Goal: Information Seeking & Learning: Learn about a topic

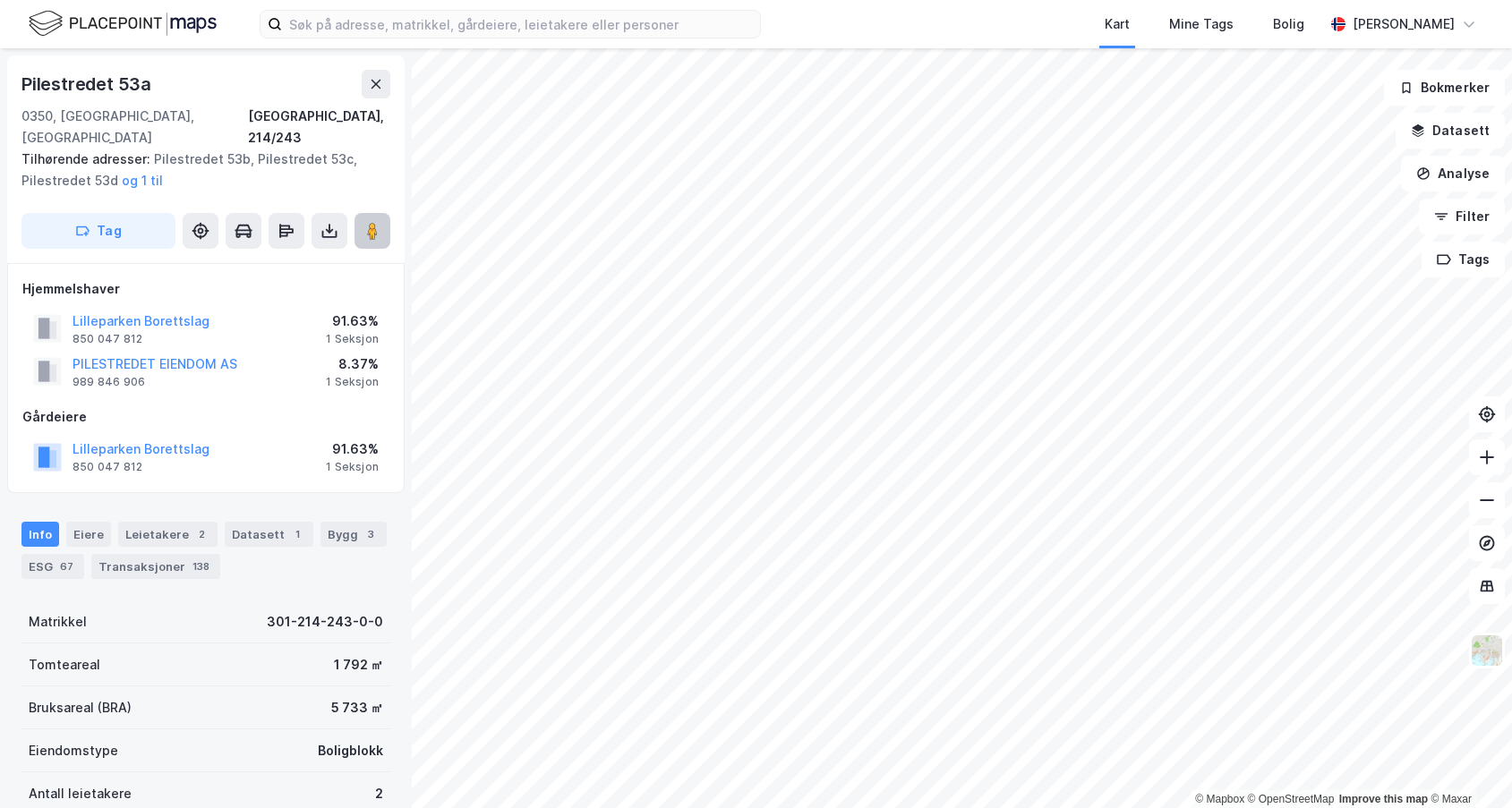
click at [378, 222] on icon at bounding box center [372, 231] width 18 height 18
click at [366, 222] on icon at bounding box center [372, 231] width 18 height 18
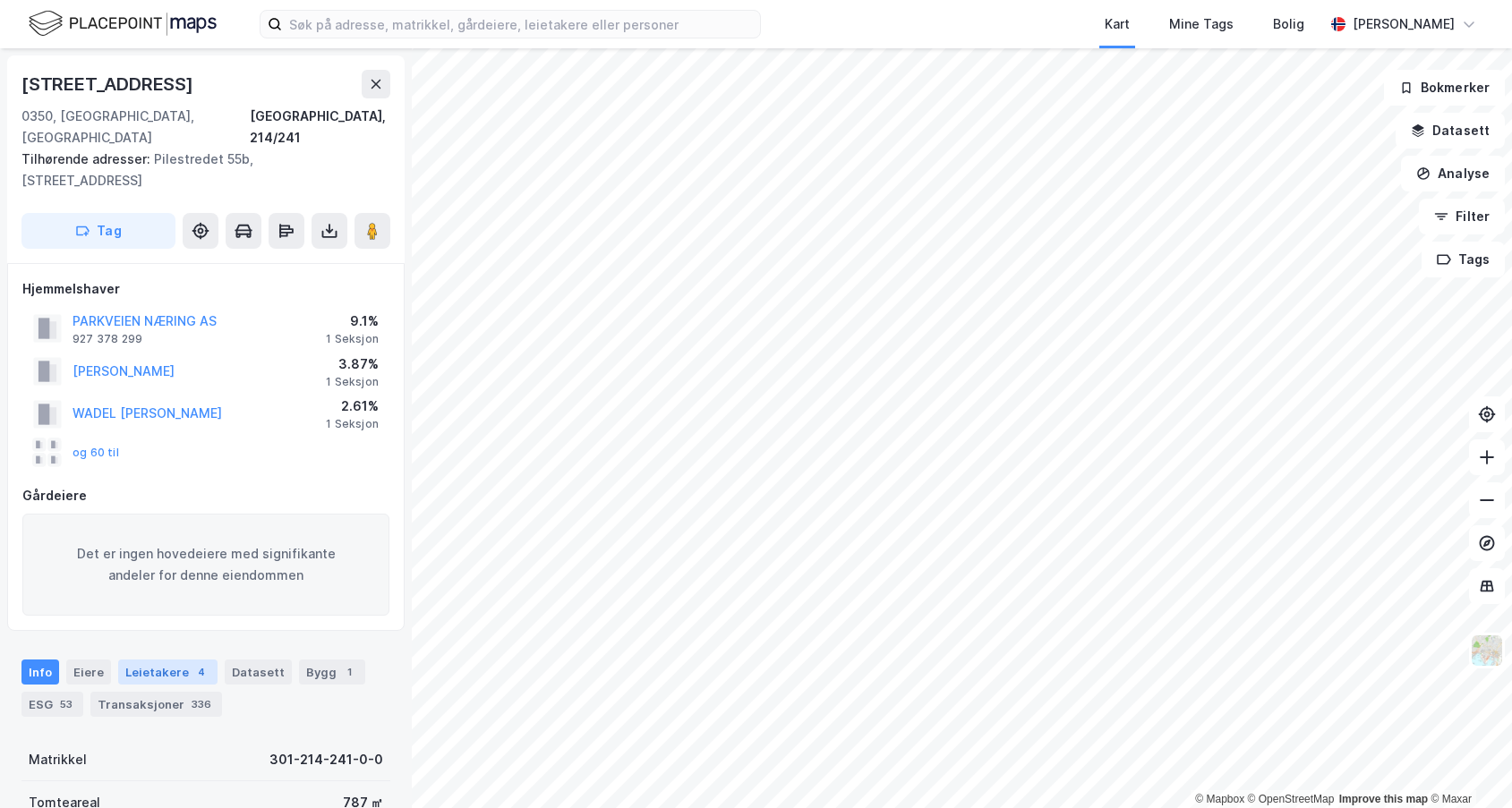
click at [164, 661] on div "Leietakere 4" at bounding box center [167, 672] width 100 height 25
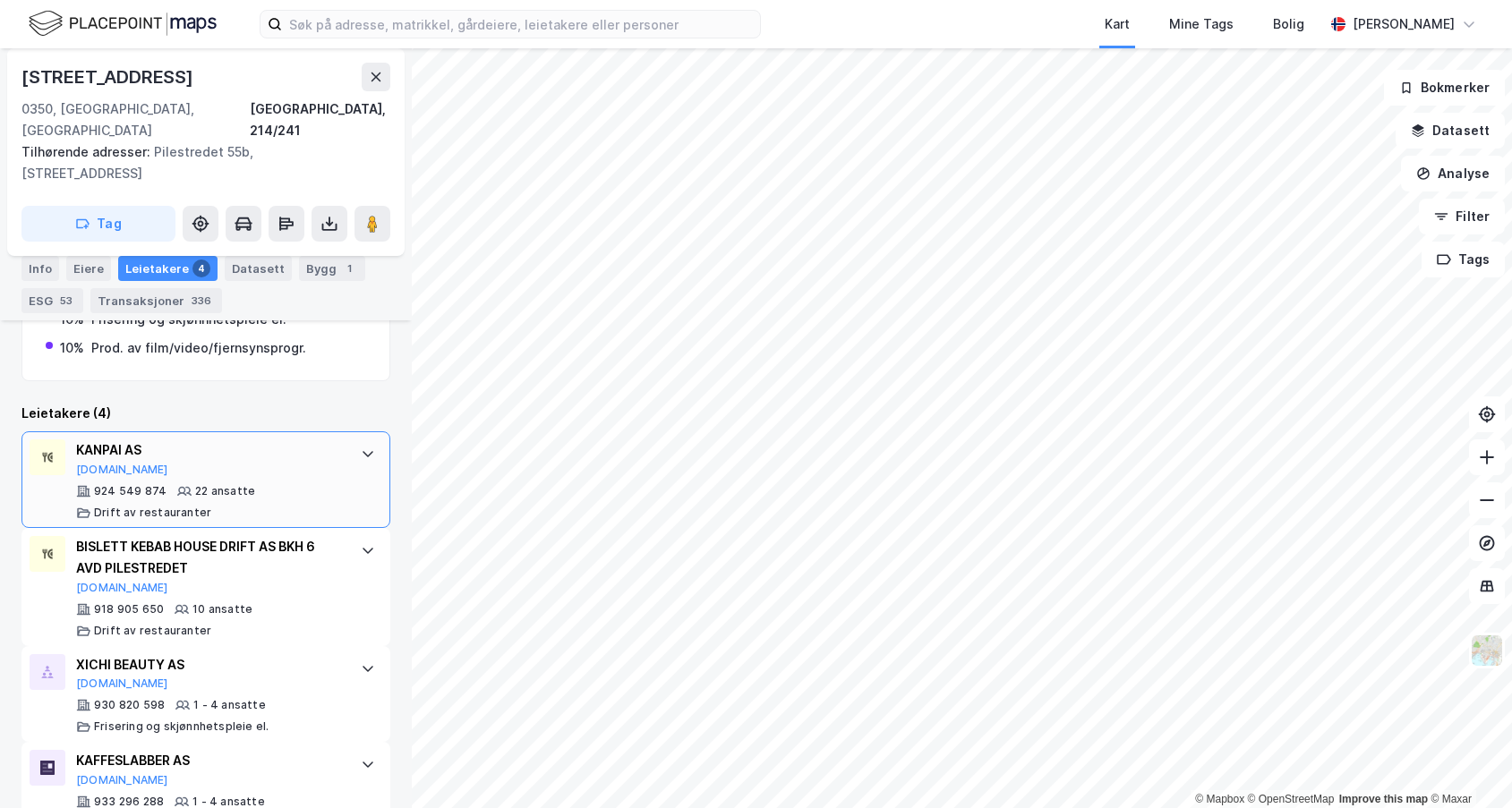
scroll to position [641, 0]
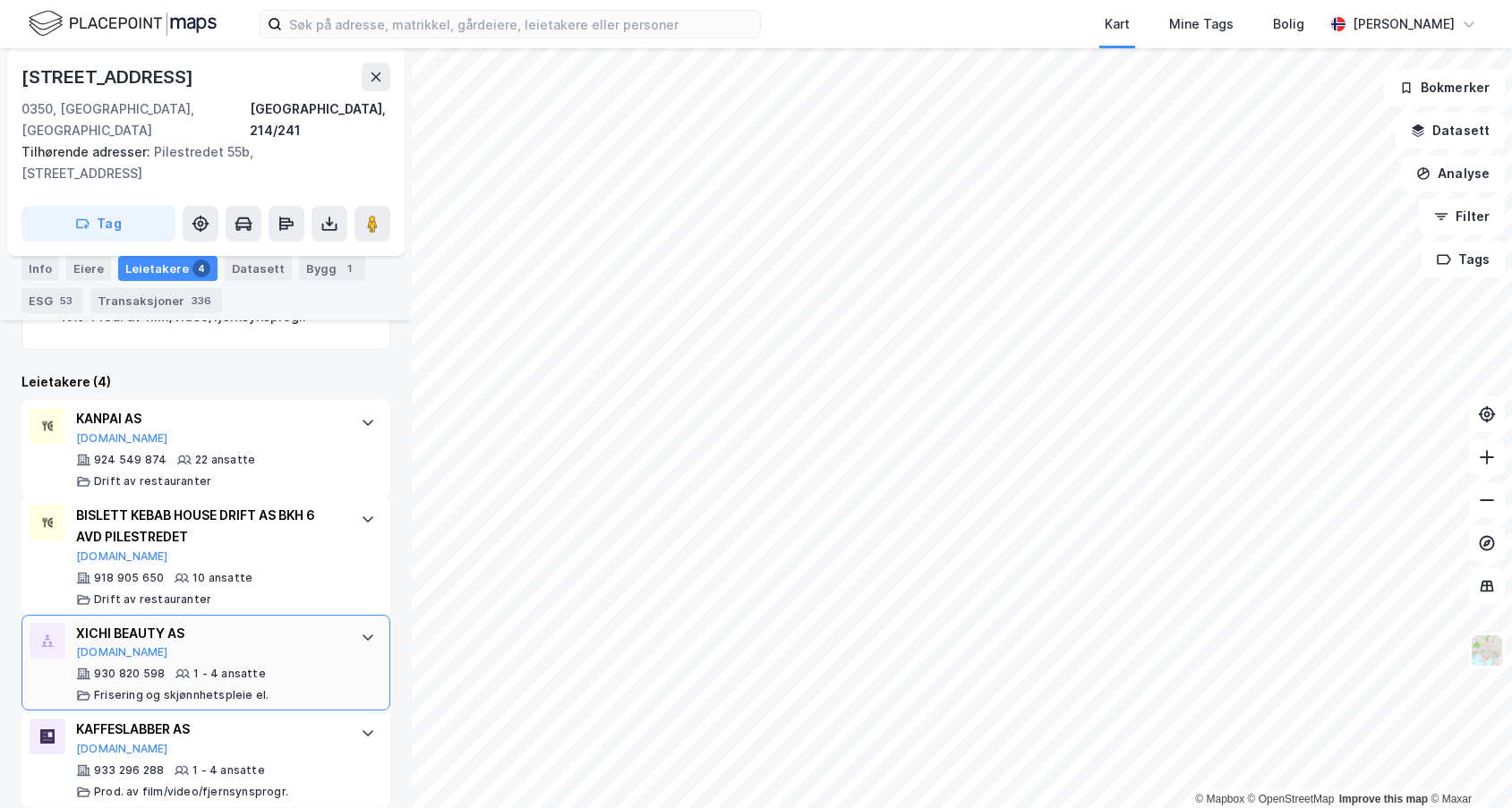
click at [117, 623] on div "XICHI BEAUTY AS" at bounding box center [209, 633] width 267 height 22
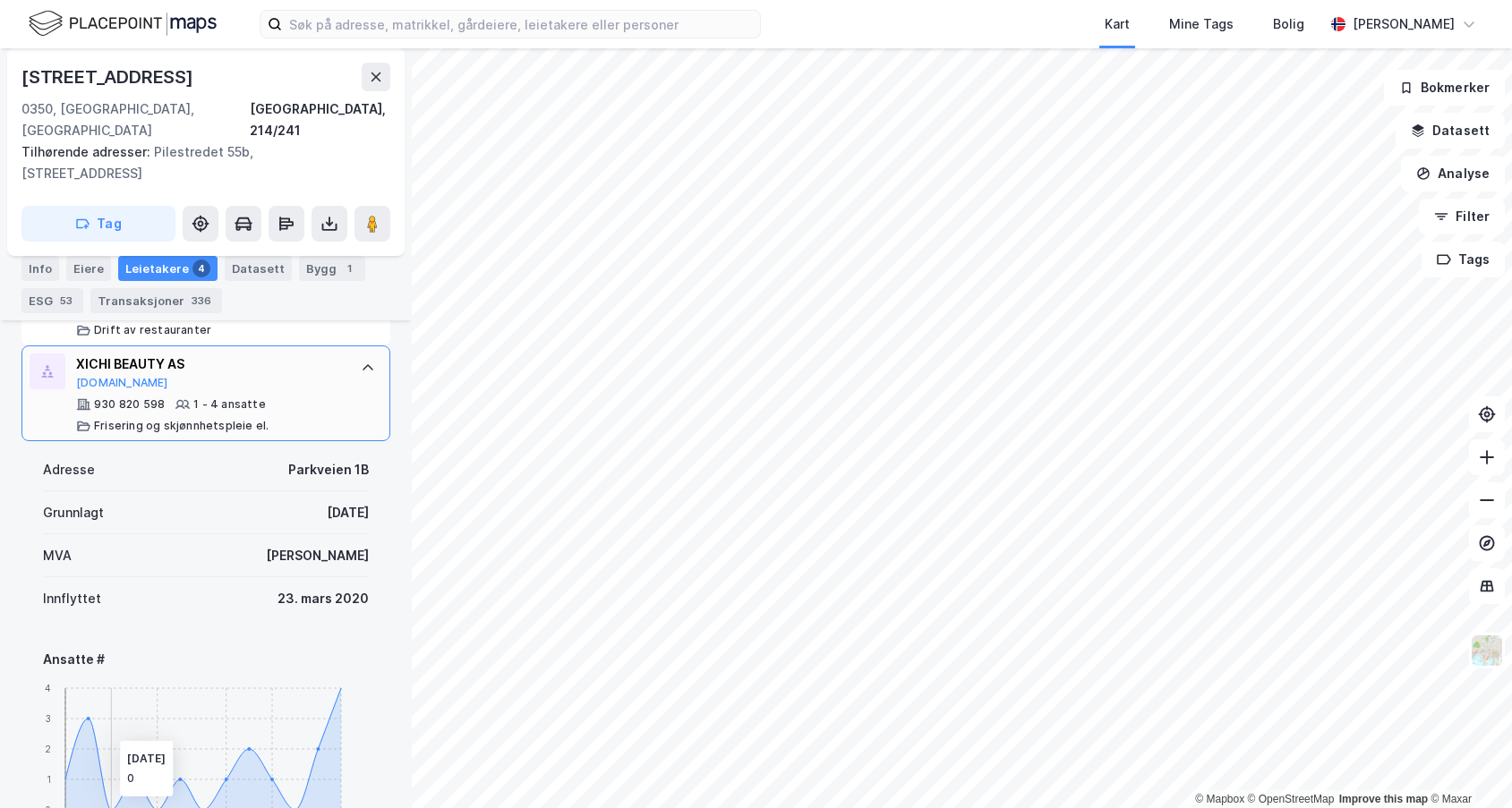
scroll to position [730, 0]
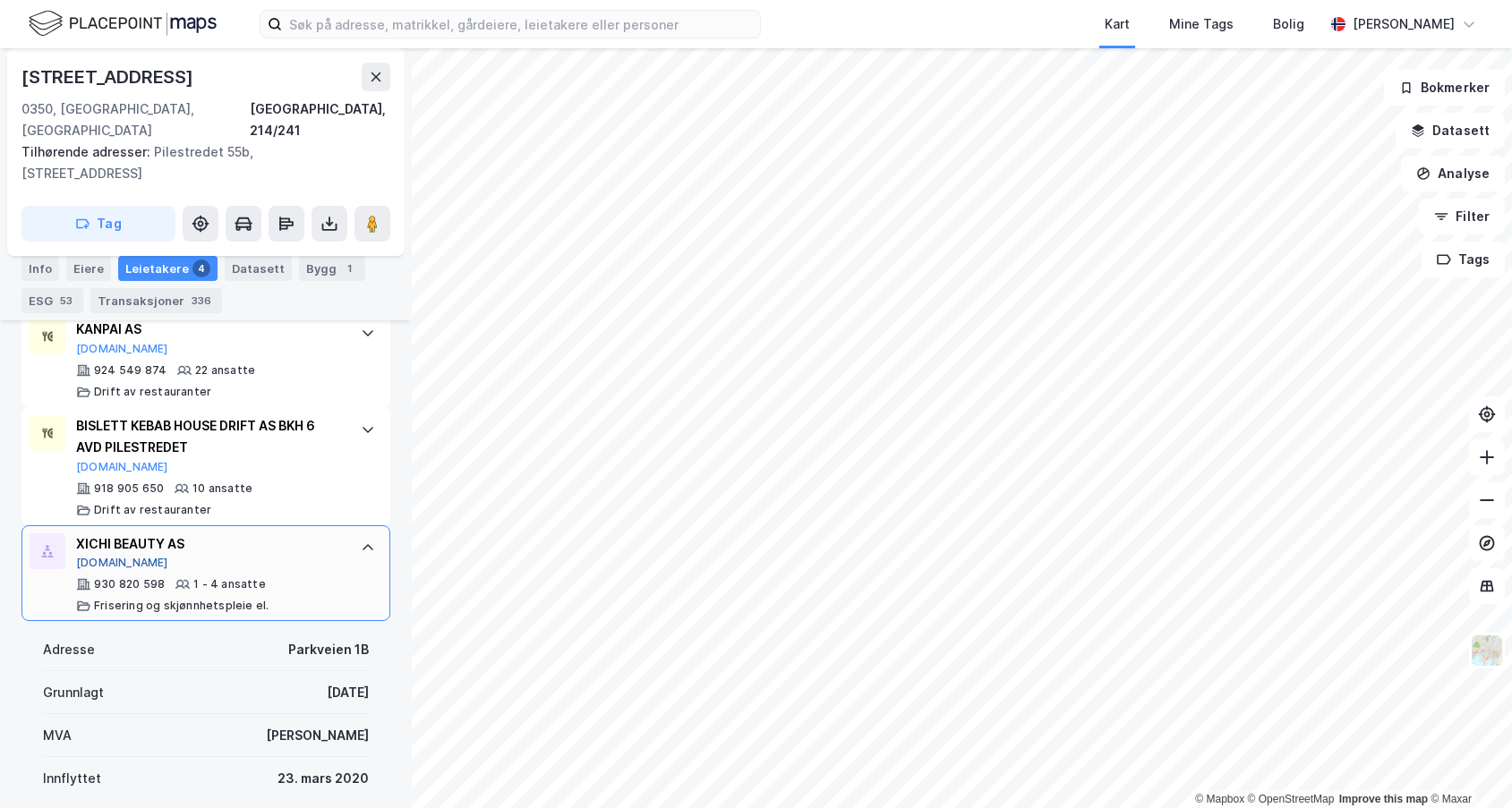
click at [105, 556] on button "[DOMAIN_NAME]" at bounding box center [122, 563] width 92 height 14
click at [84, 275] on div "Eiere" at bounding box center [88, 268] width 45 height 25
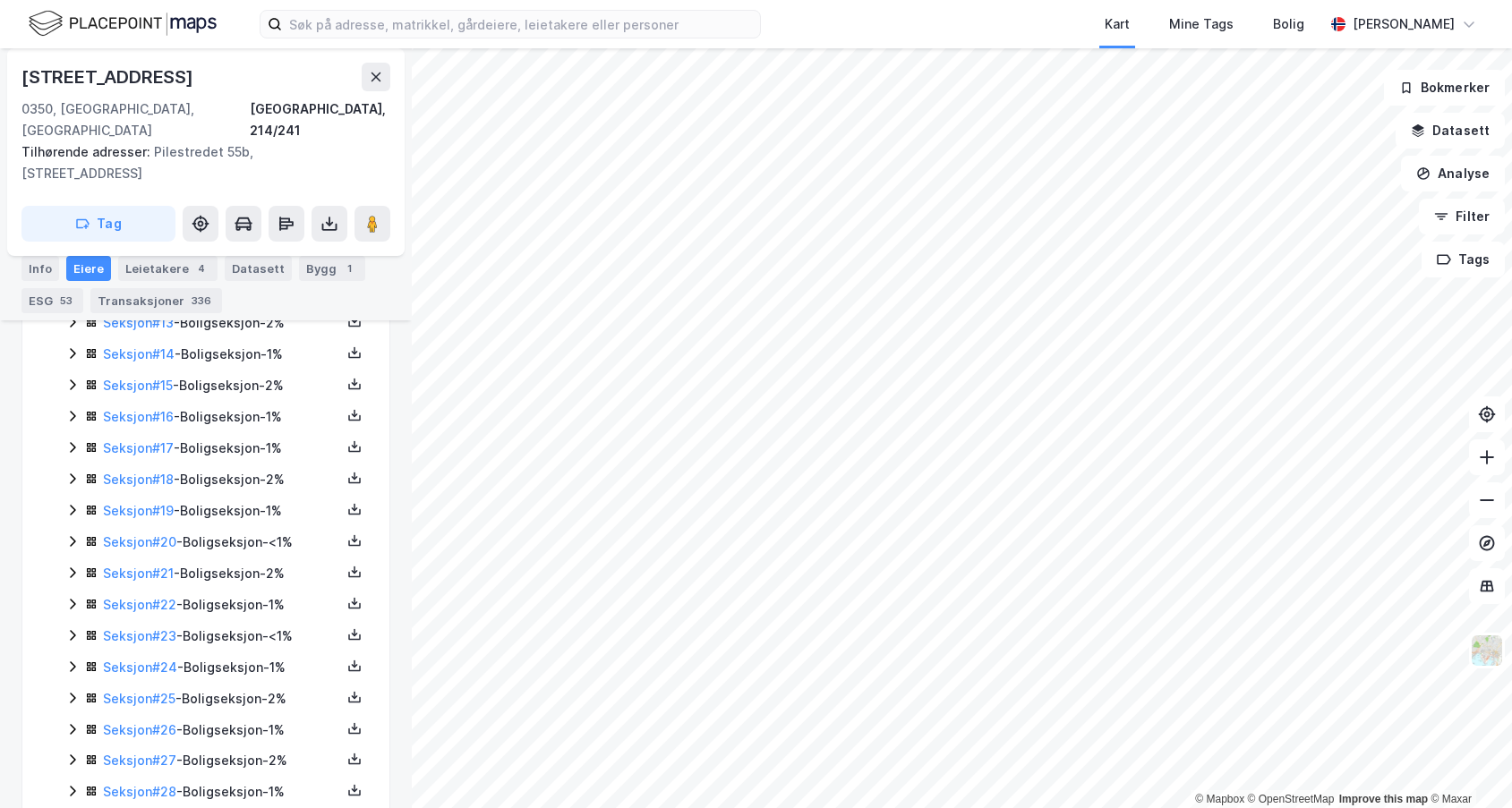
scroll to position [433, 0]
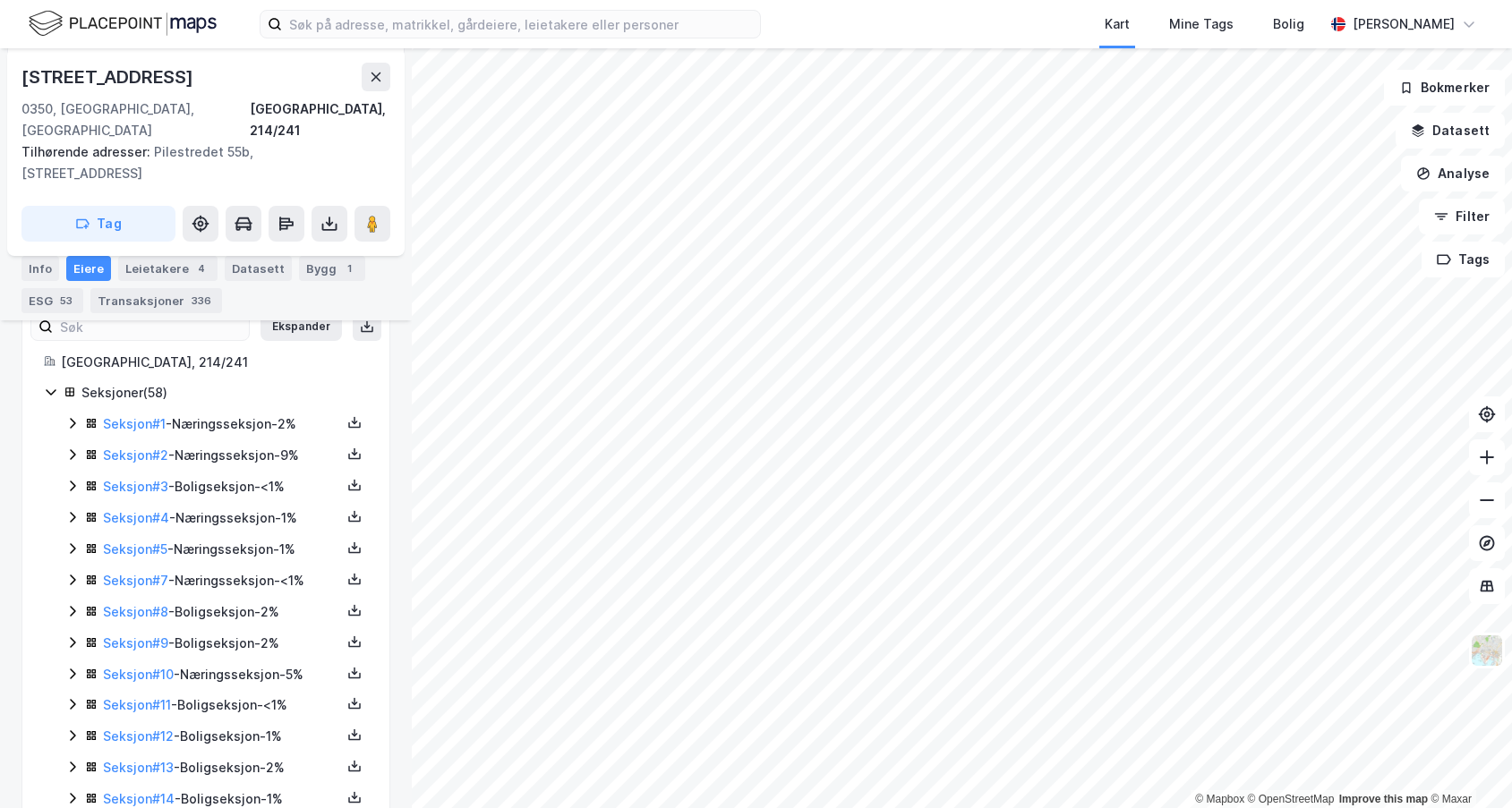
click at [67, 448] on icon at bounding box center [72, 454] width 14 height 14
click at [69, 416] on icon at bounding box center [72, 423] width 14 height 14
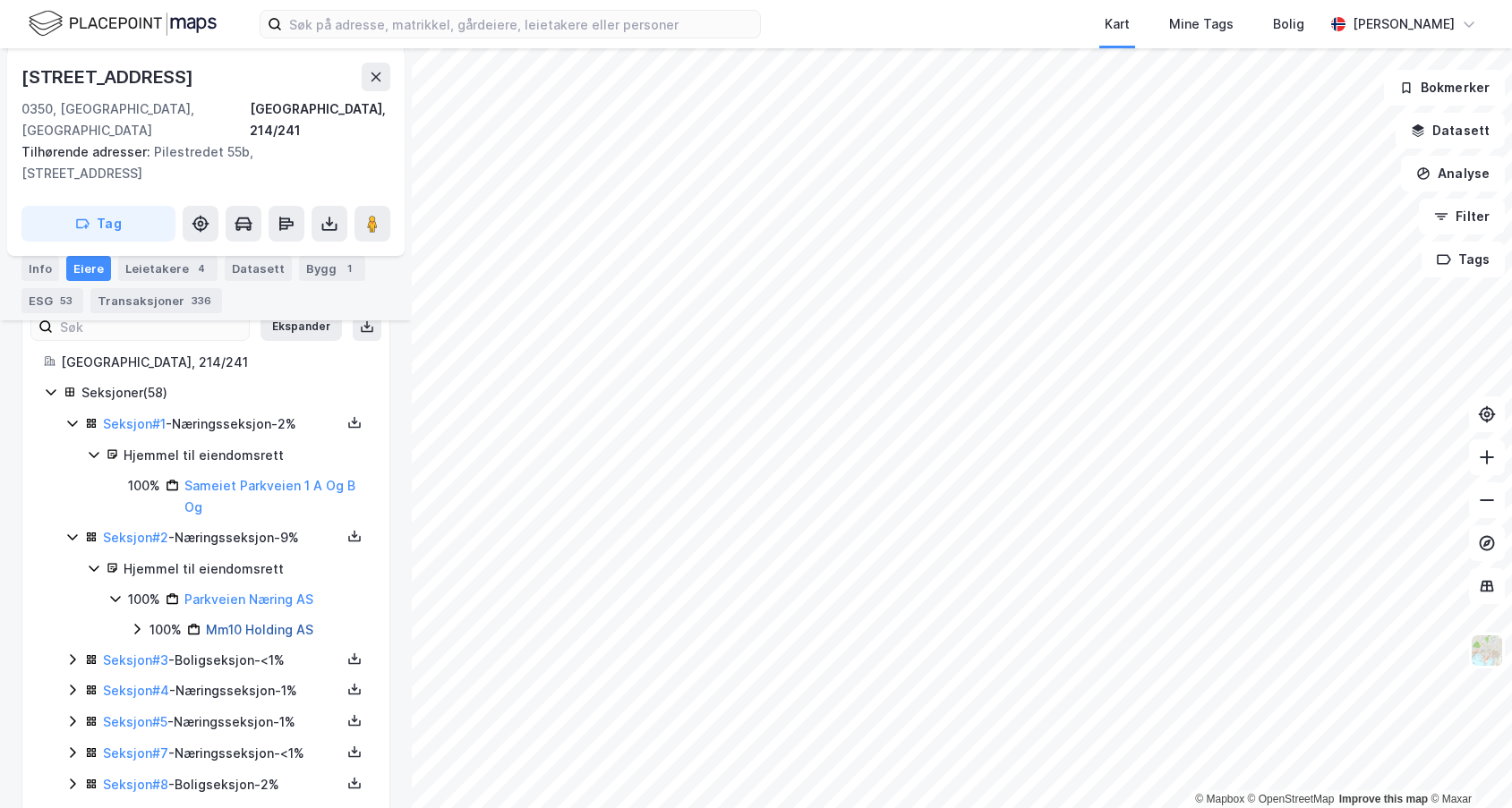
click at [235, 622] on link "Mm10 Holding AS" at bounding box center [259, 629] width 107 height 15
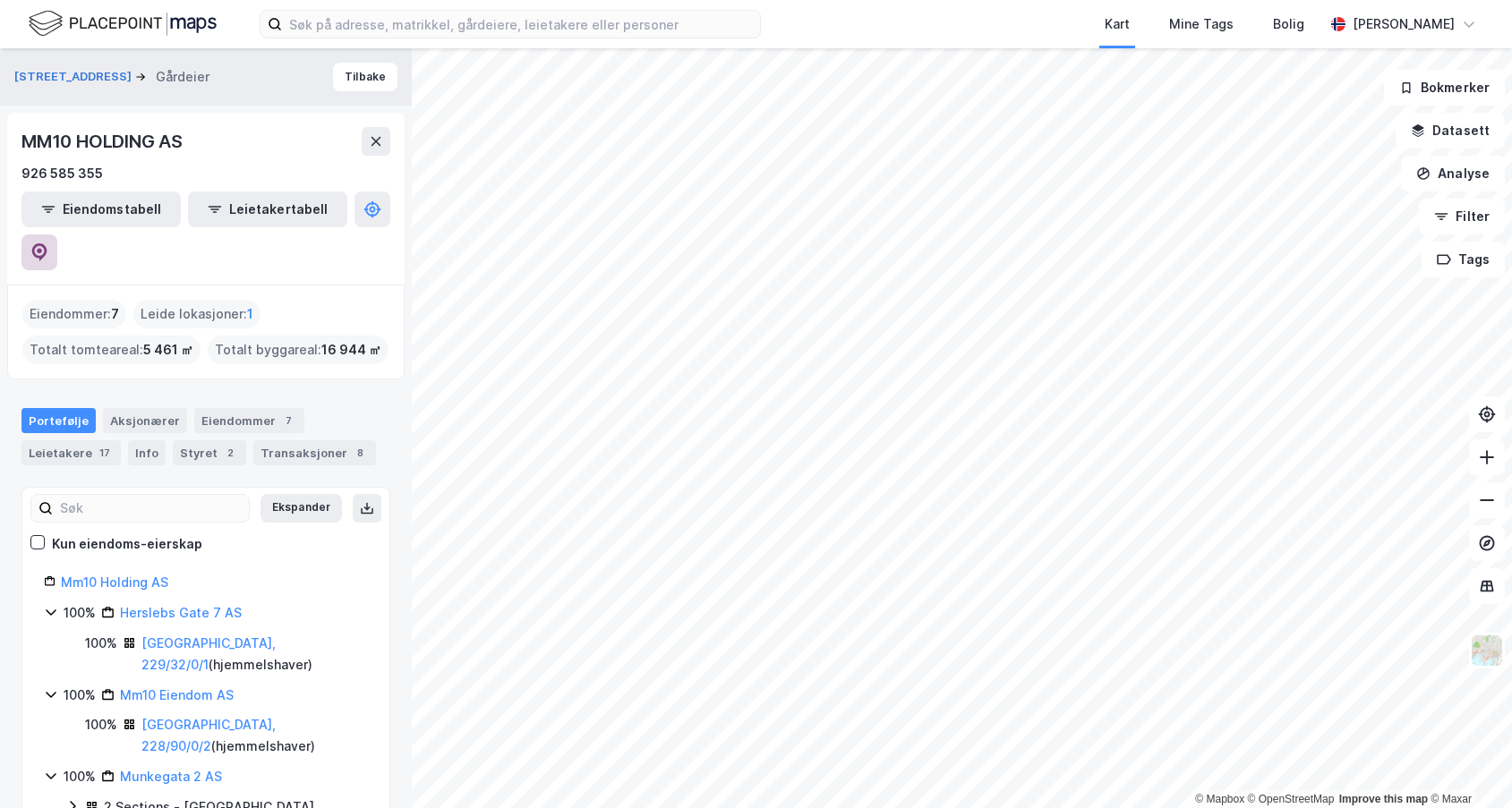
click at [57, 235] on button at bounding box center [40, 253] width 36 height 36
click at [44, 78] on button "[STREET_ADDRESS]" at bounding box center [74, 77] width 121 height 18
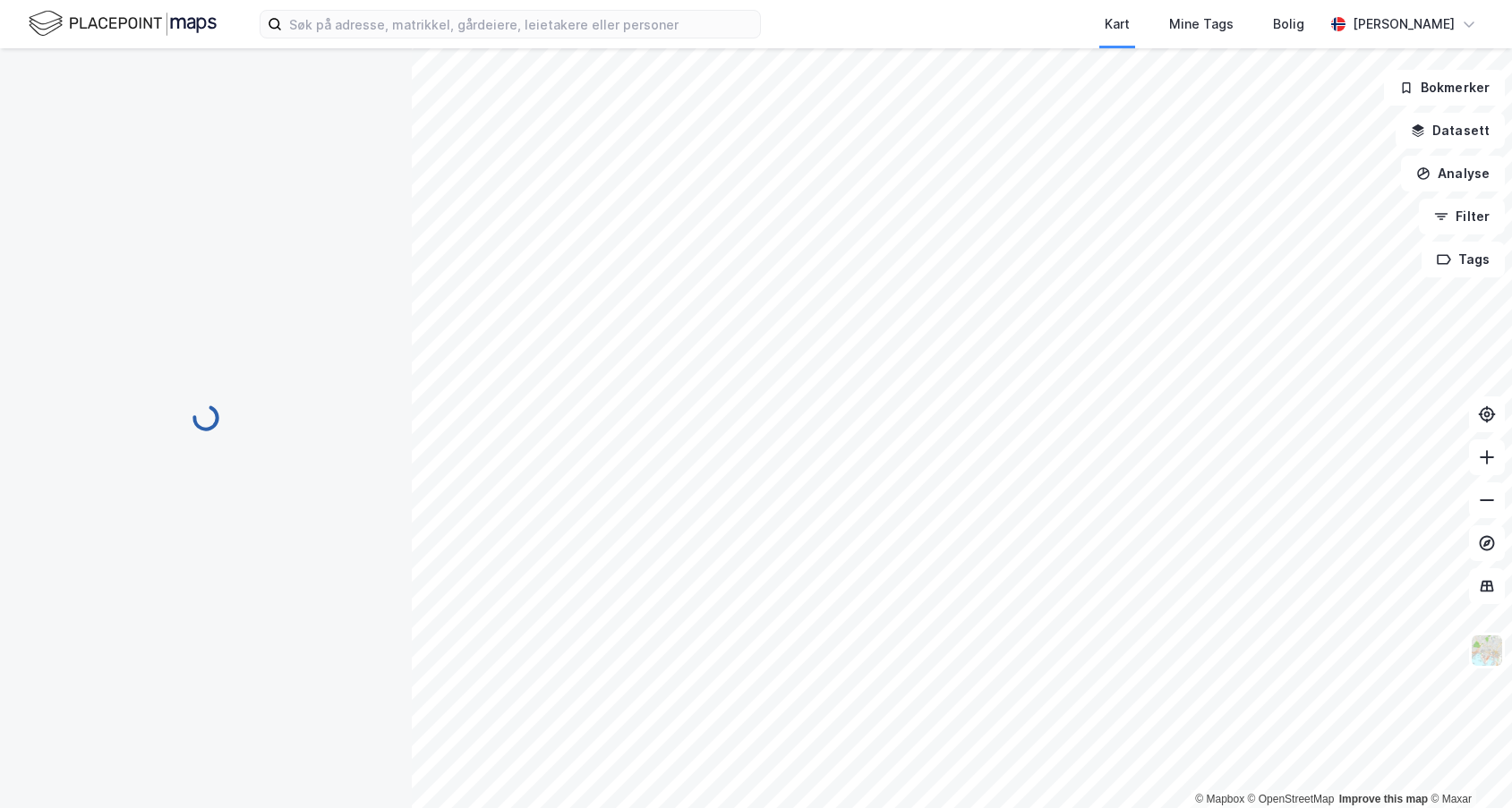
scroll to position [433, 0]
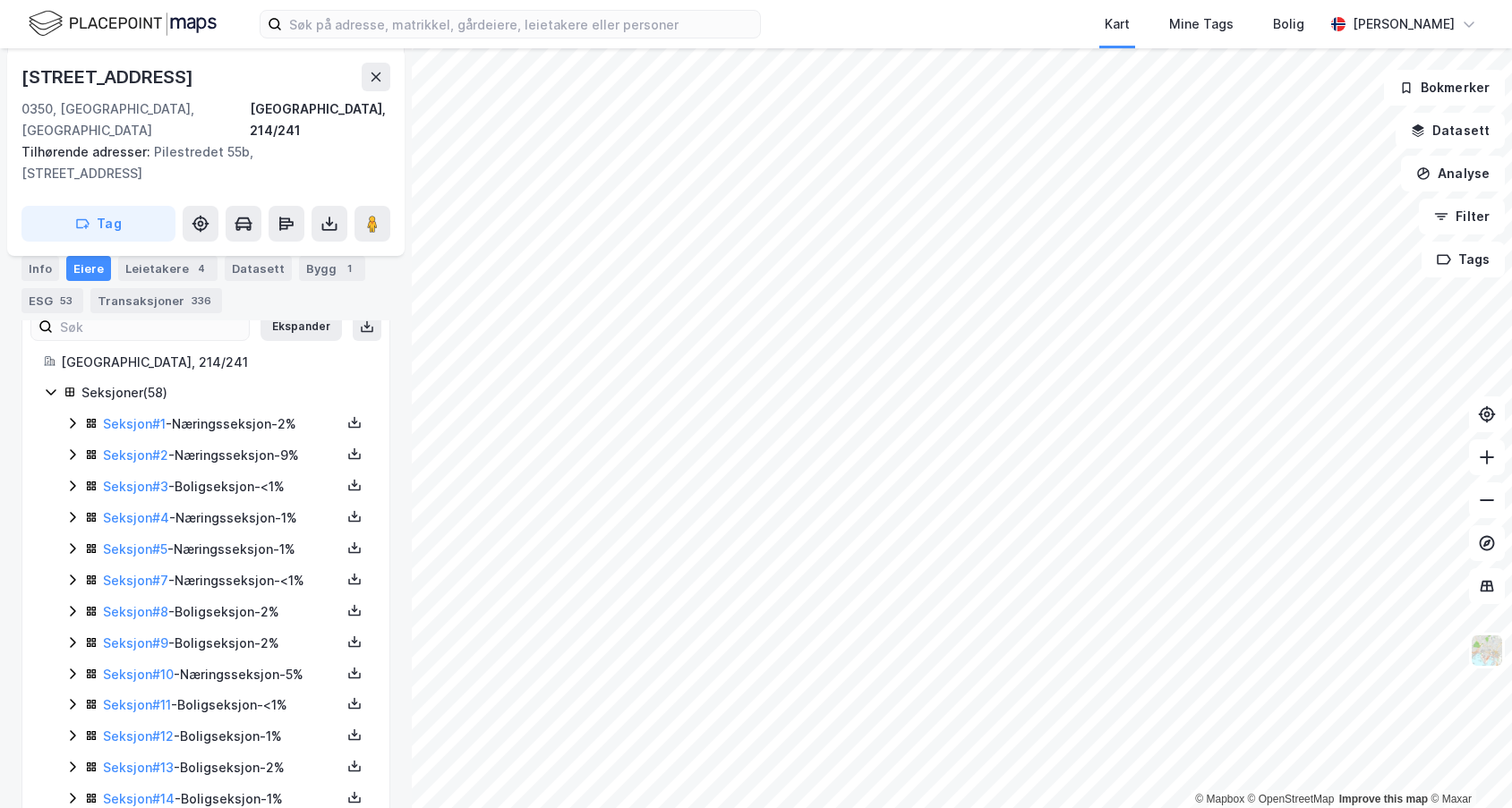
click at [69, 448] on icon at bounding box center [72, 454] width 14 height 14
click at [72, 416] on icon at bounding box center [72, 423] width 14 height 14
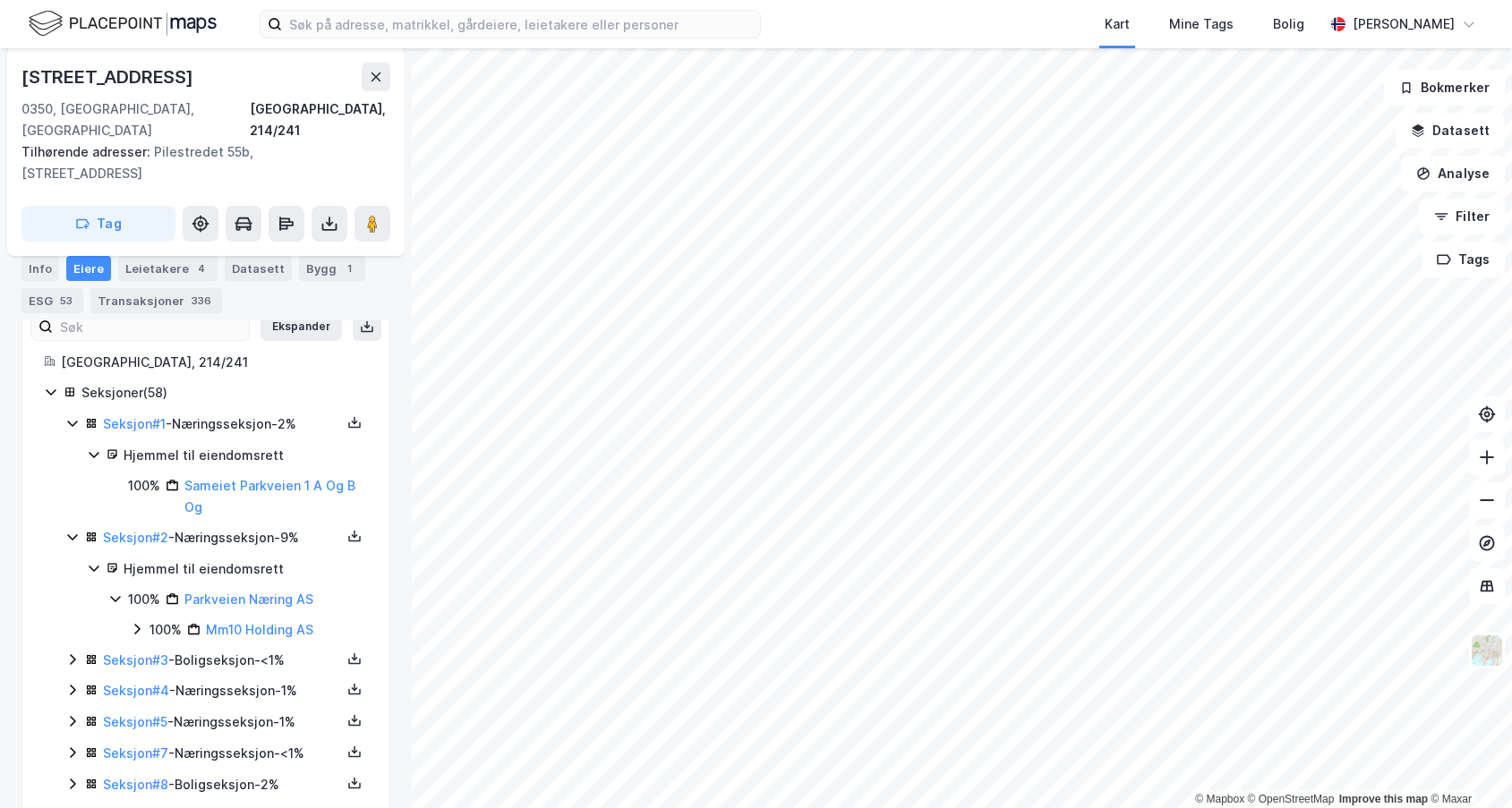
click at [68, 683] on icon at bounding box center [72, 690] width 14 height 14
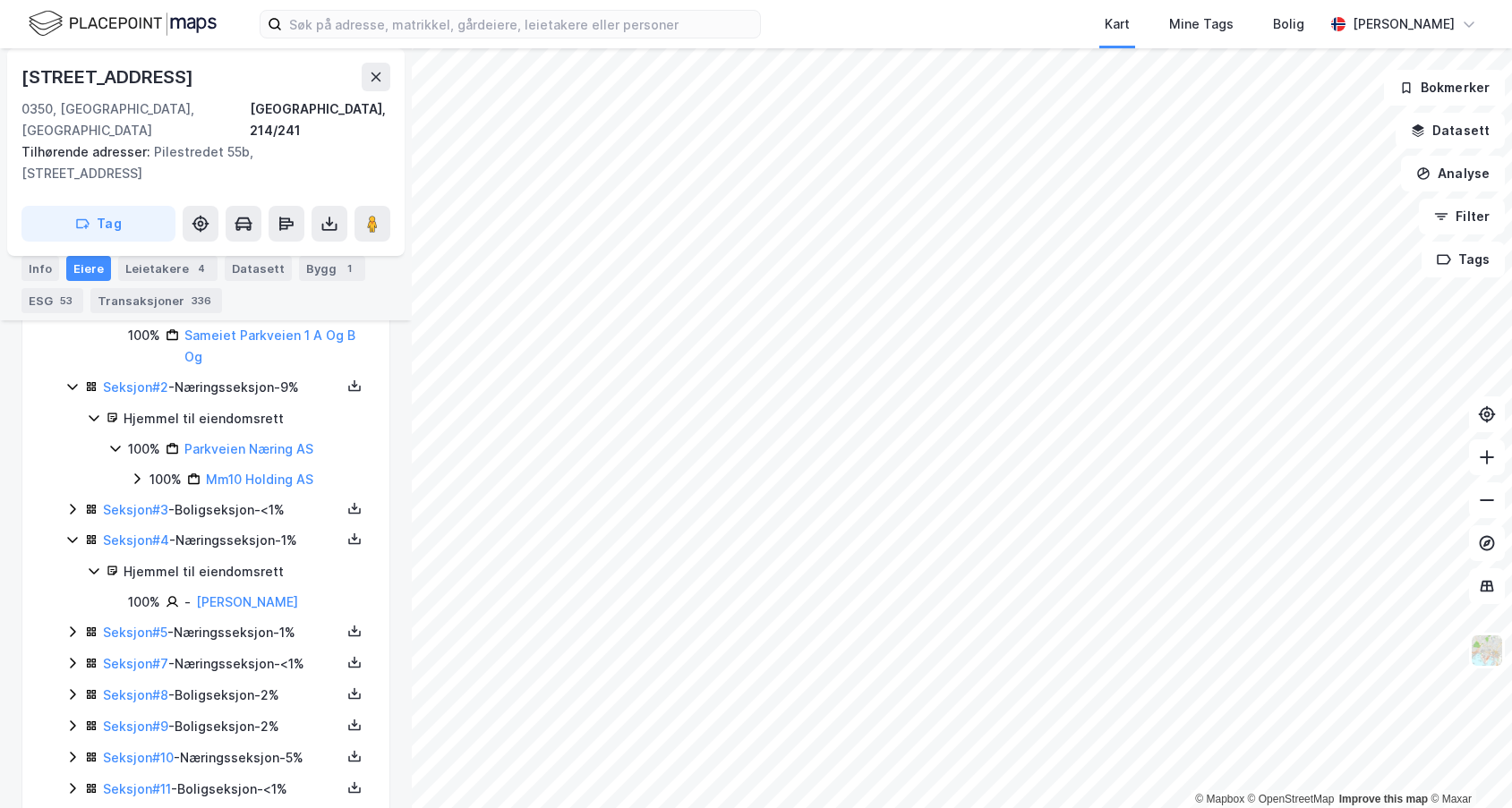
scroll to position [612, 0]
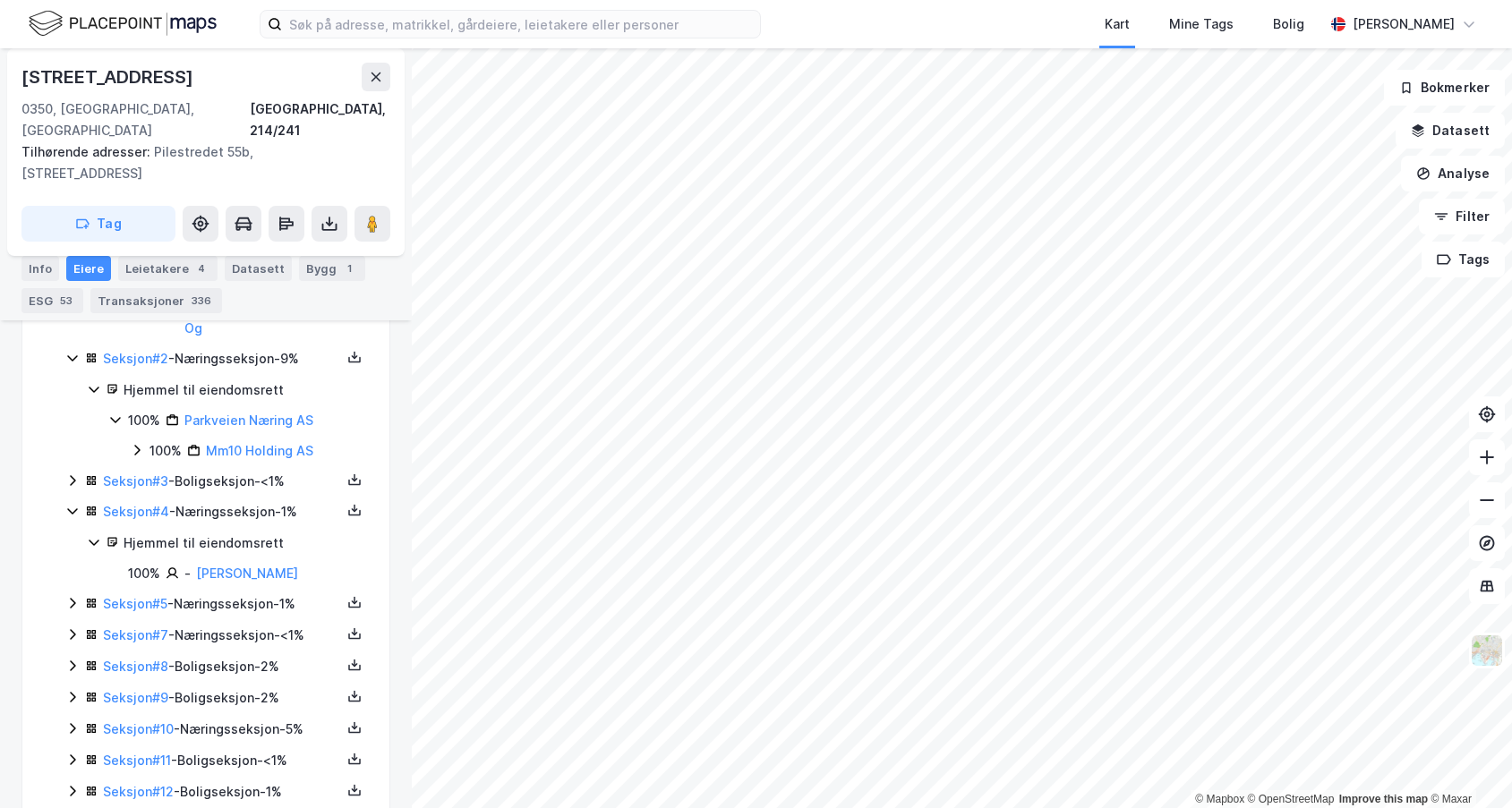
click at [77, 596] on icon at bounding box center [72, 603] width 14 height 14
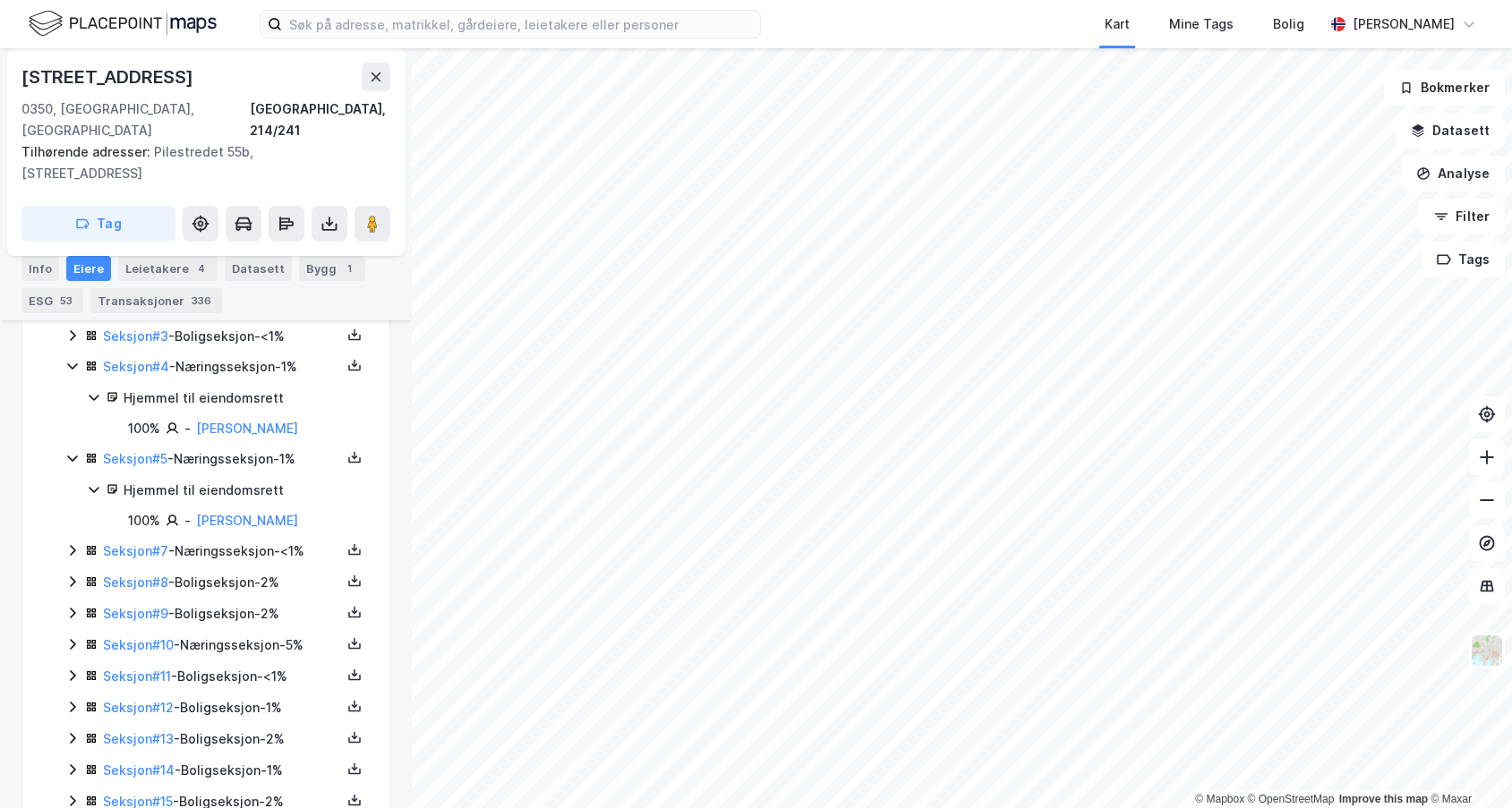
scroll to position [791, 0]
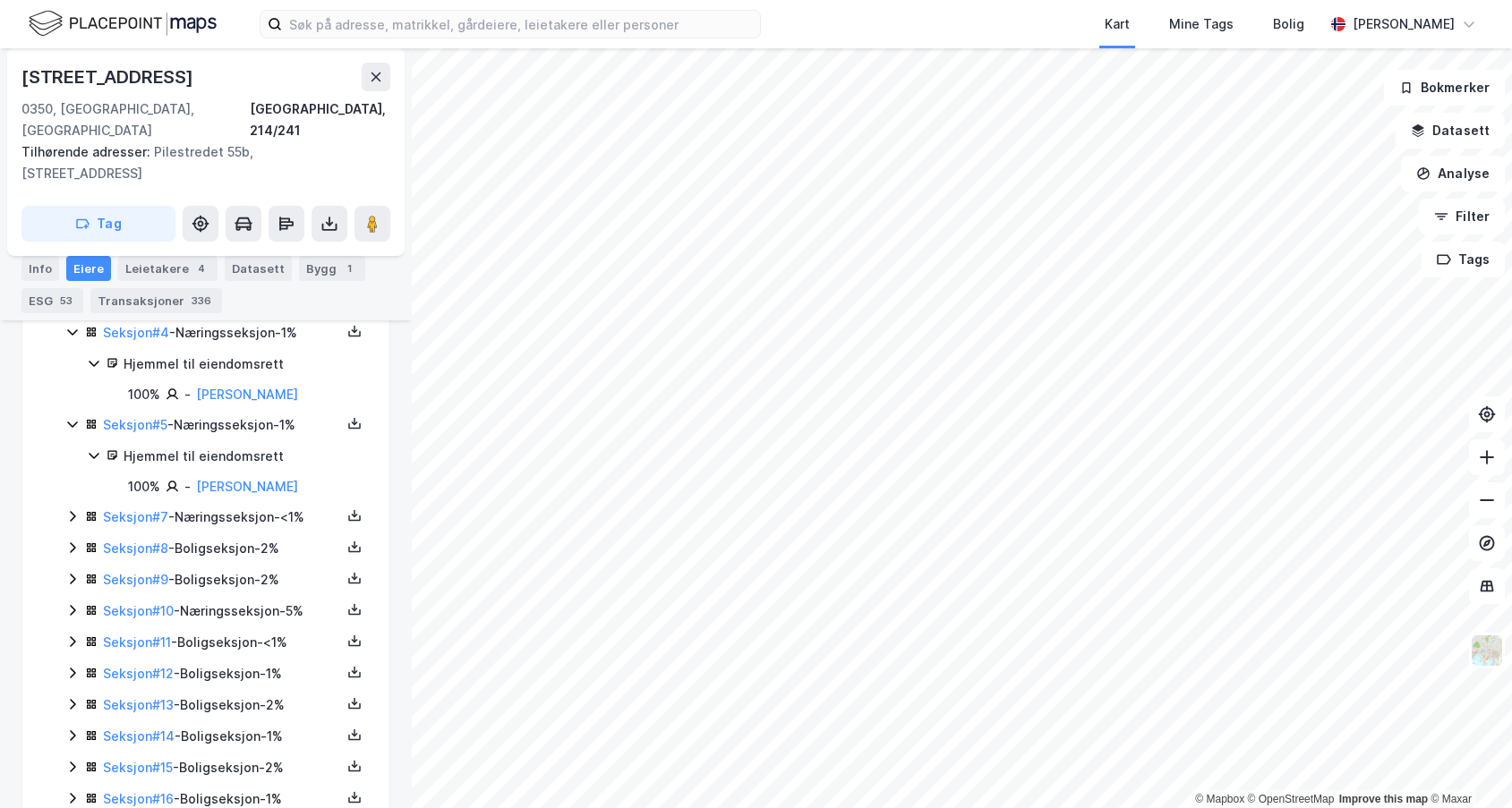
click at [69, 510] on icon at bounding box center [72, 516] width 14 height 14
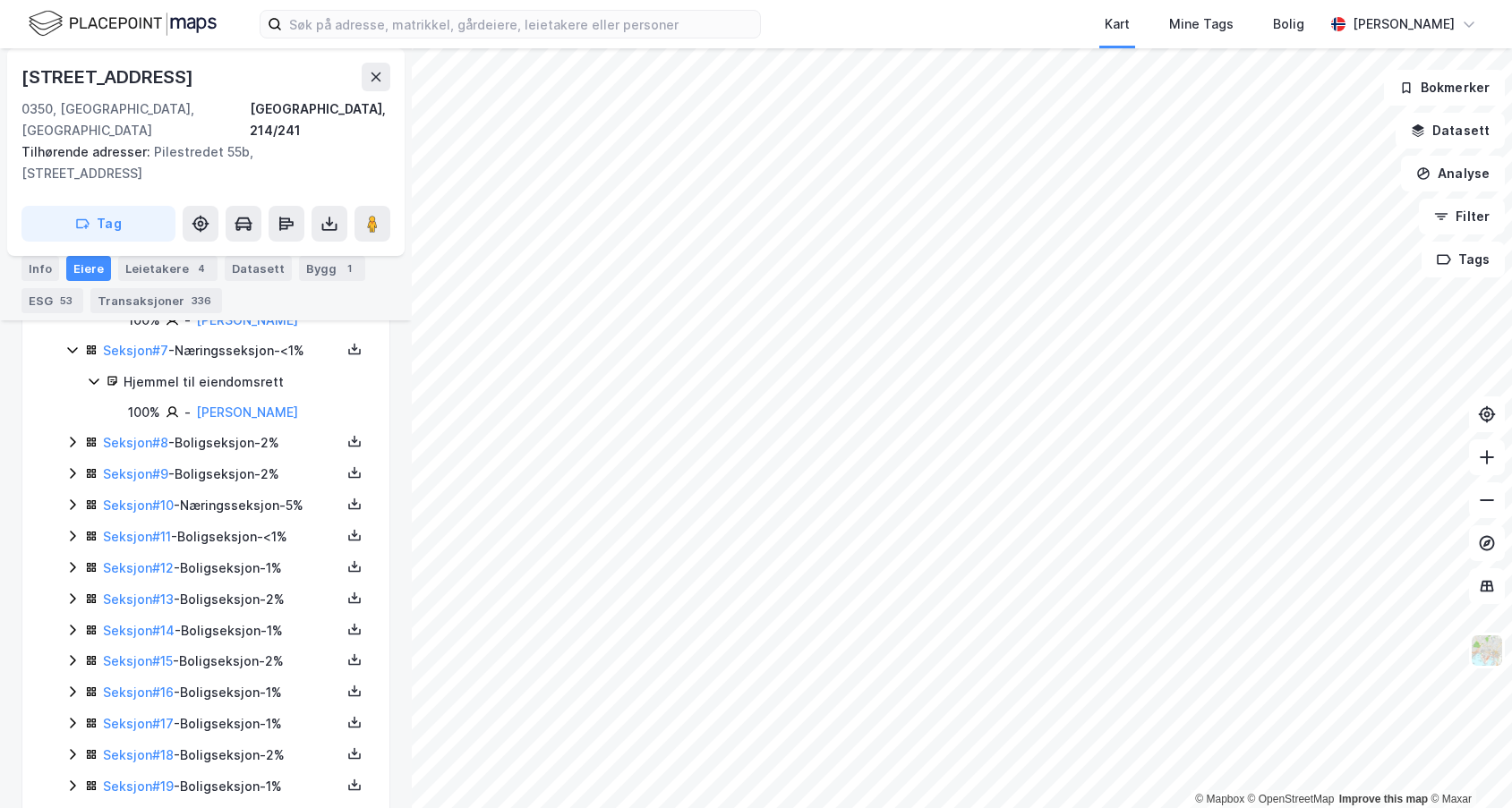
scroll to position [971, 0]
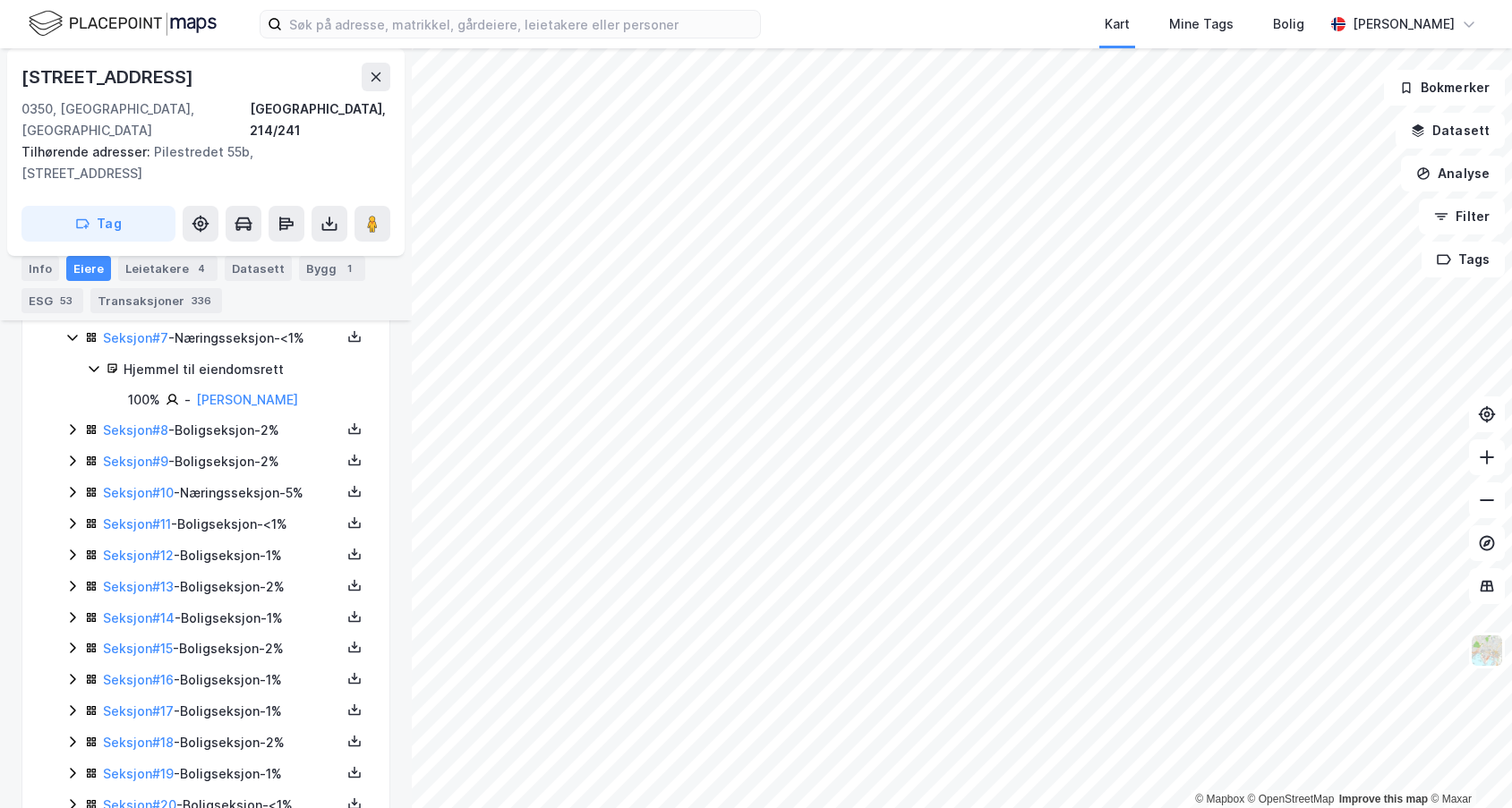
click at [72, 487] on icon at bounding box center [72, 491] width 6 height 10
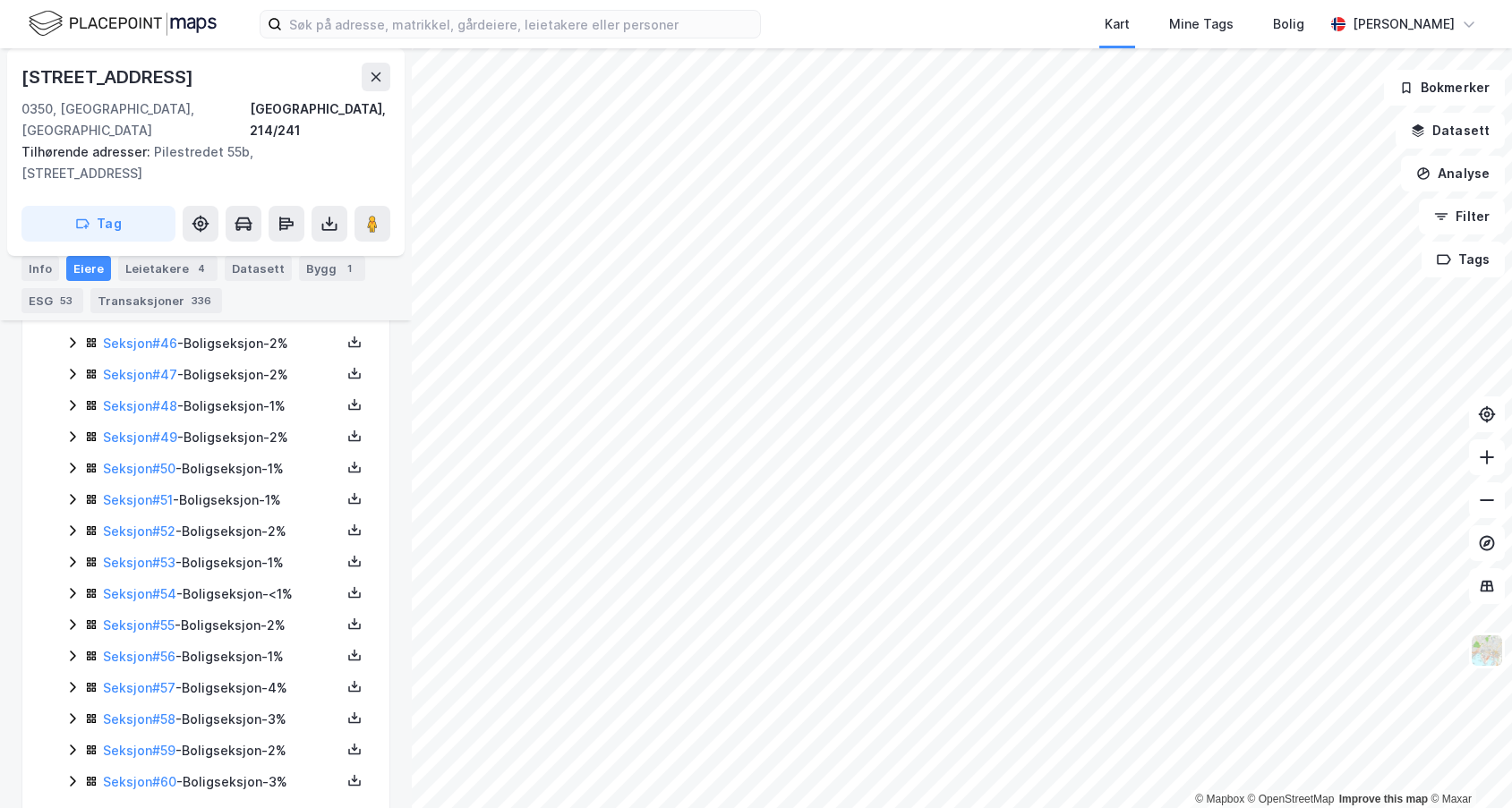
scroll to position [2313, 0]
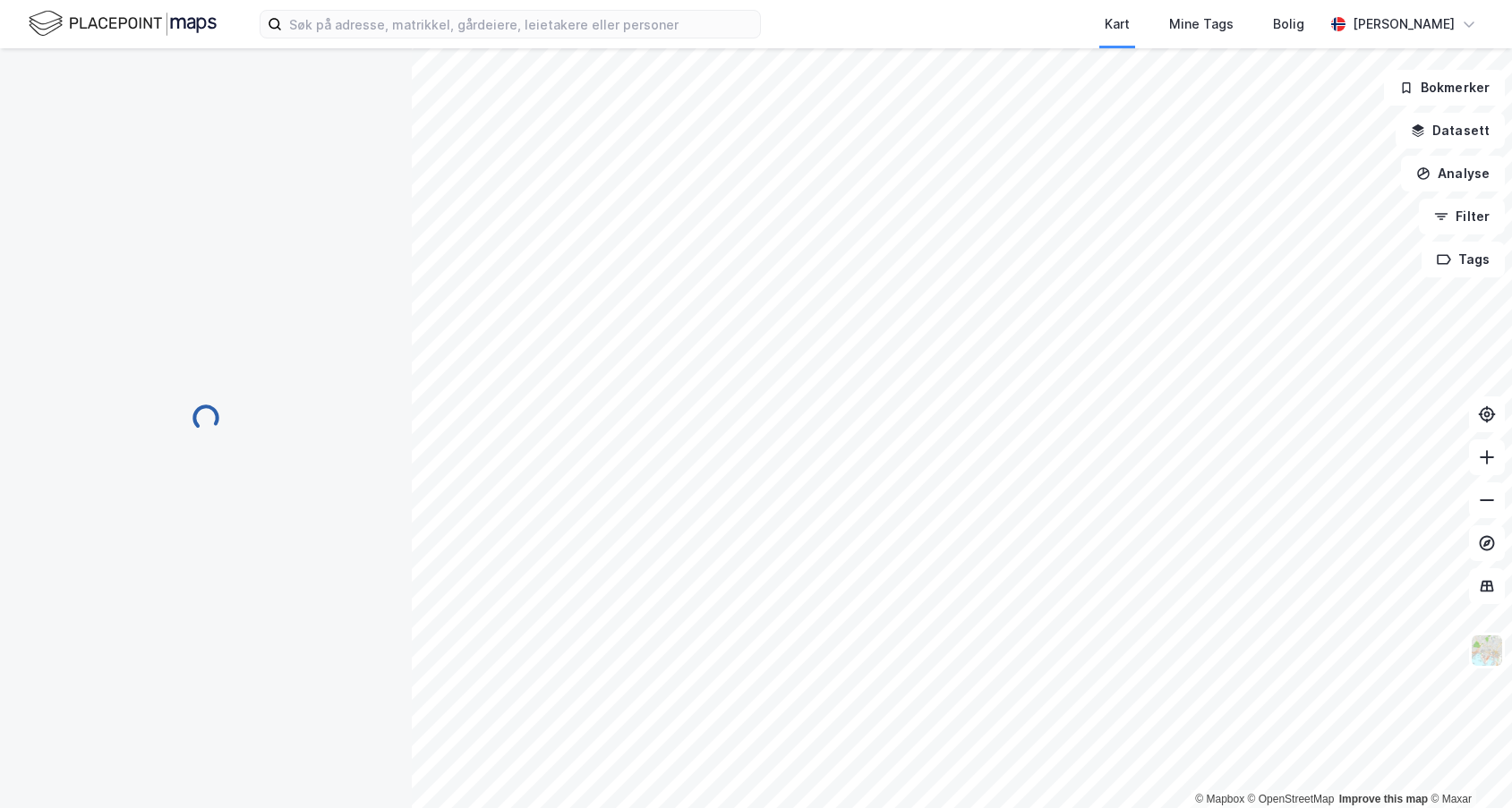
scroll to position [302, 0]
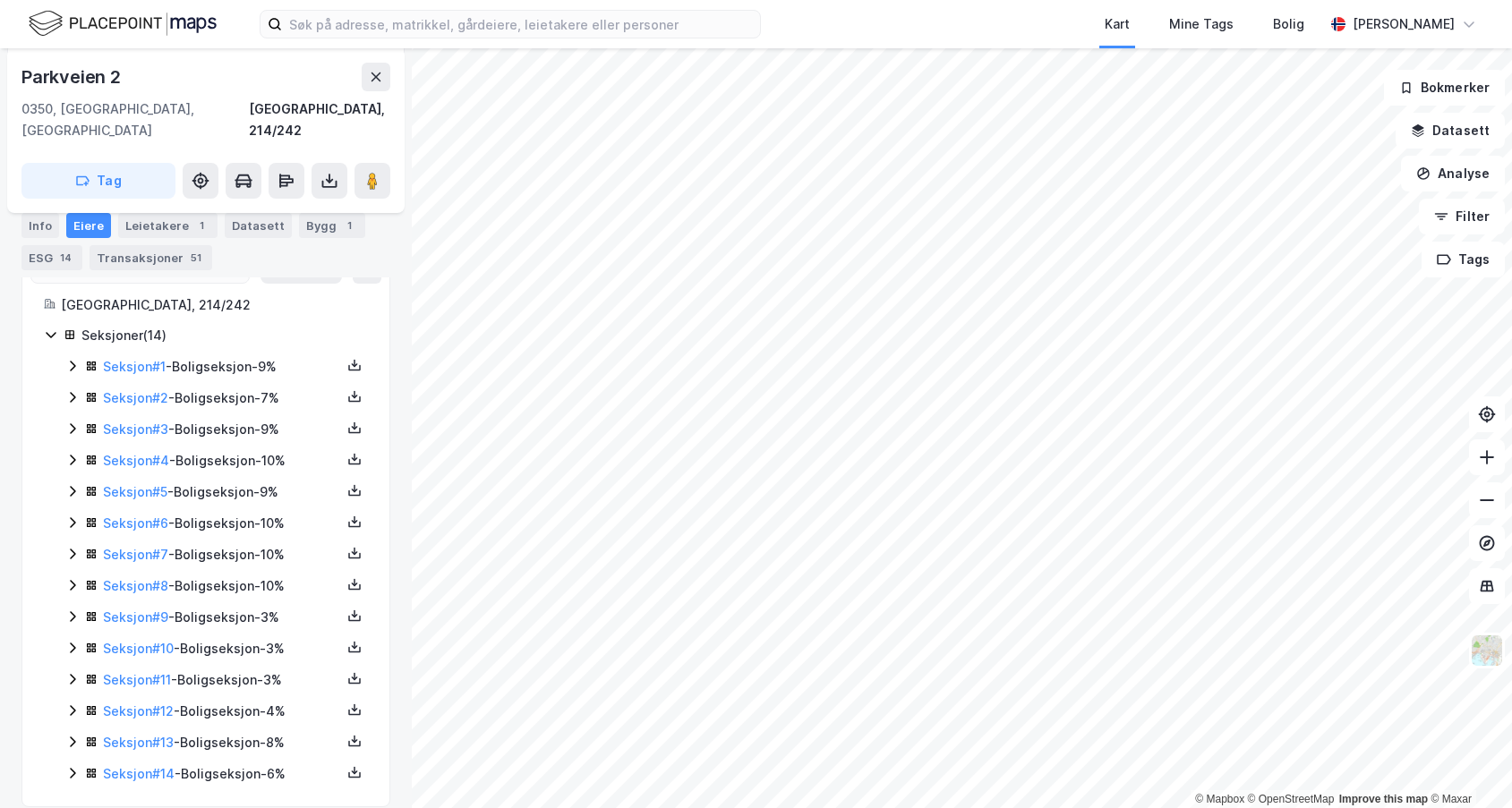
click at [76, 359] on icon at bounding box center [72, 366] width 14 height 14
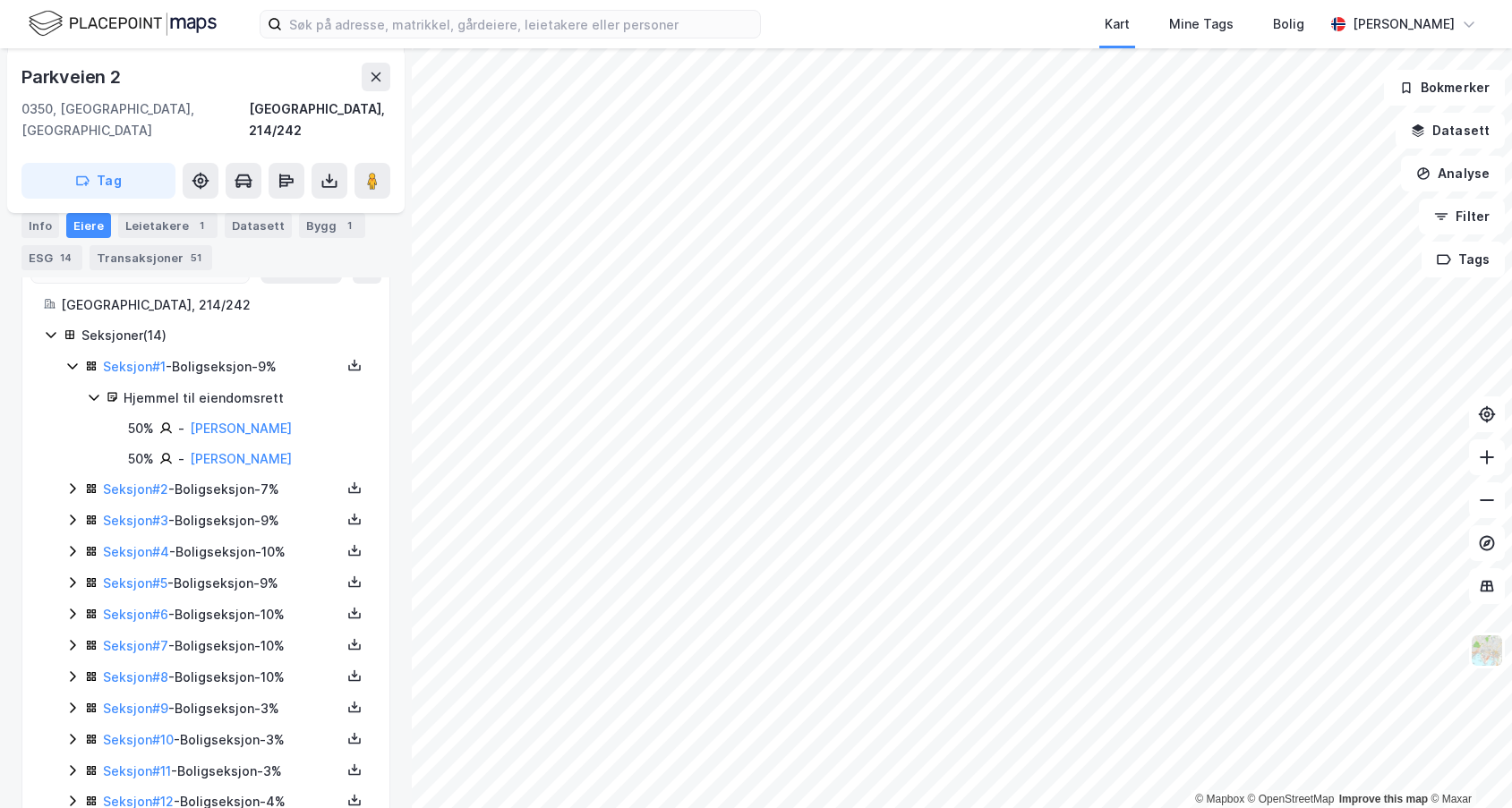
click at [70, 482] on icon at bounding box center [72, 489] width 14 height 14
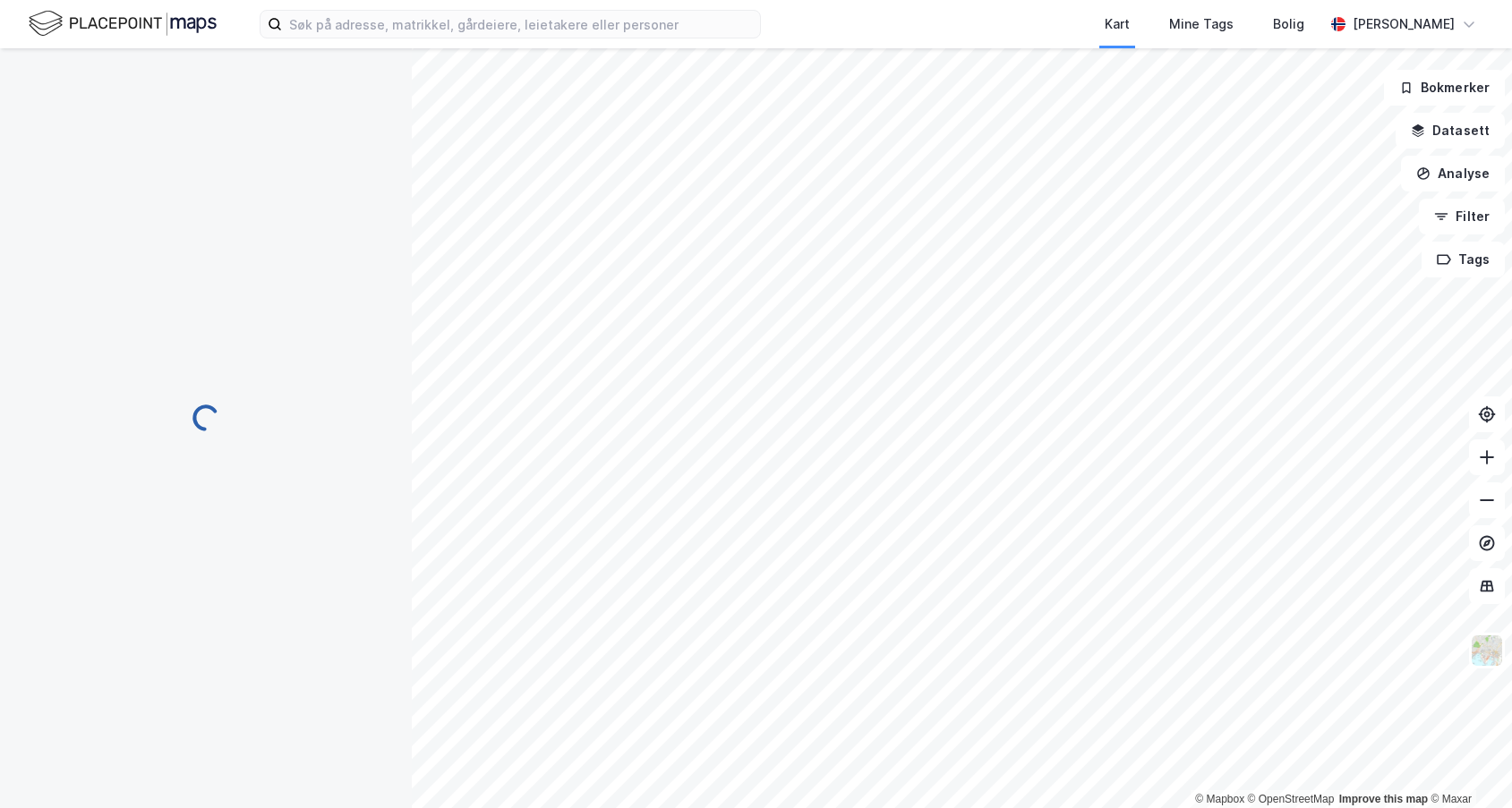
scroll to position [302, 0]
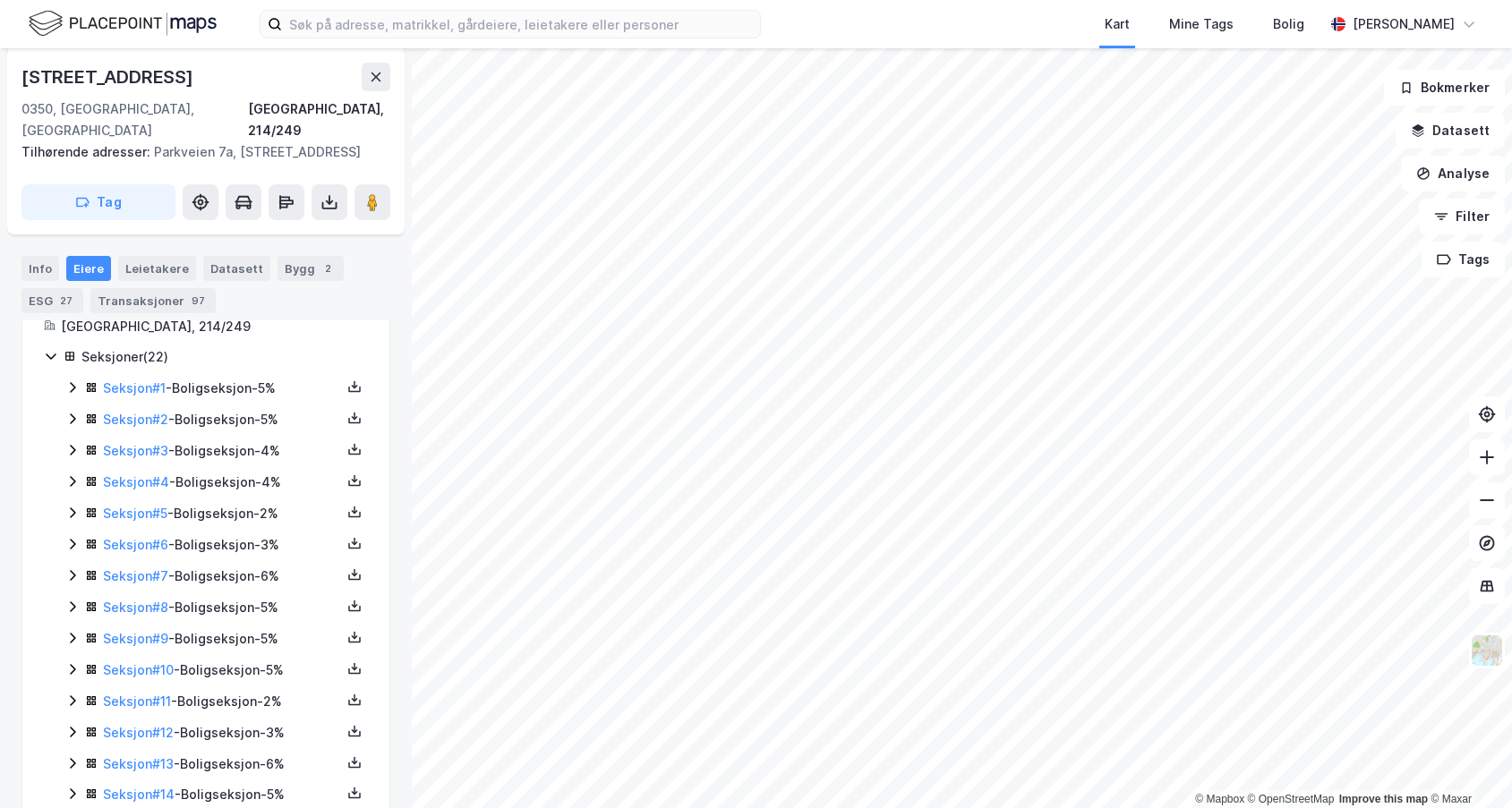
click at [65, 391] on div "Seksjoner ( 22 ) Seksjon # 1 - Boligseksjon - 5% Seksjon # 2 - Boligseksjon - 5…" at bounding box center [205, 702] width 324 height 711
click at [71, 388] on icon at bounding box center [72, 387] width 14 height 14
click at [69, 485] on icon at bounding box center [72, 479] width 14 height 14
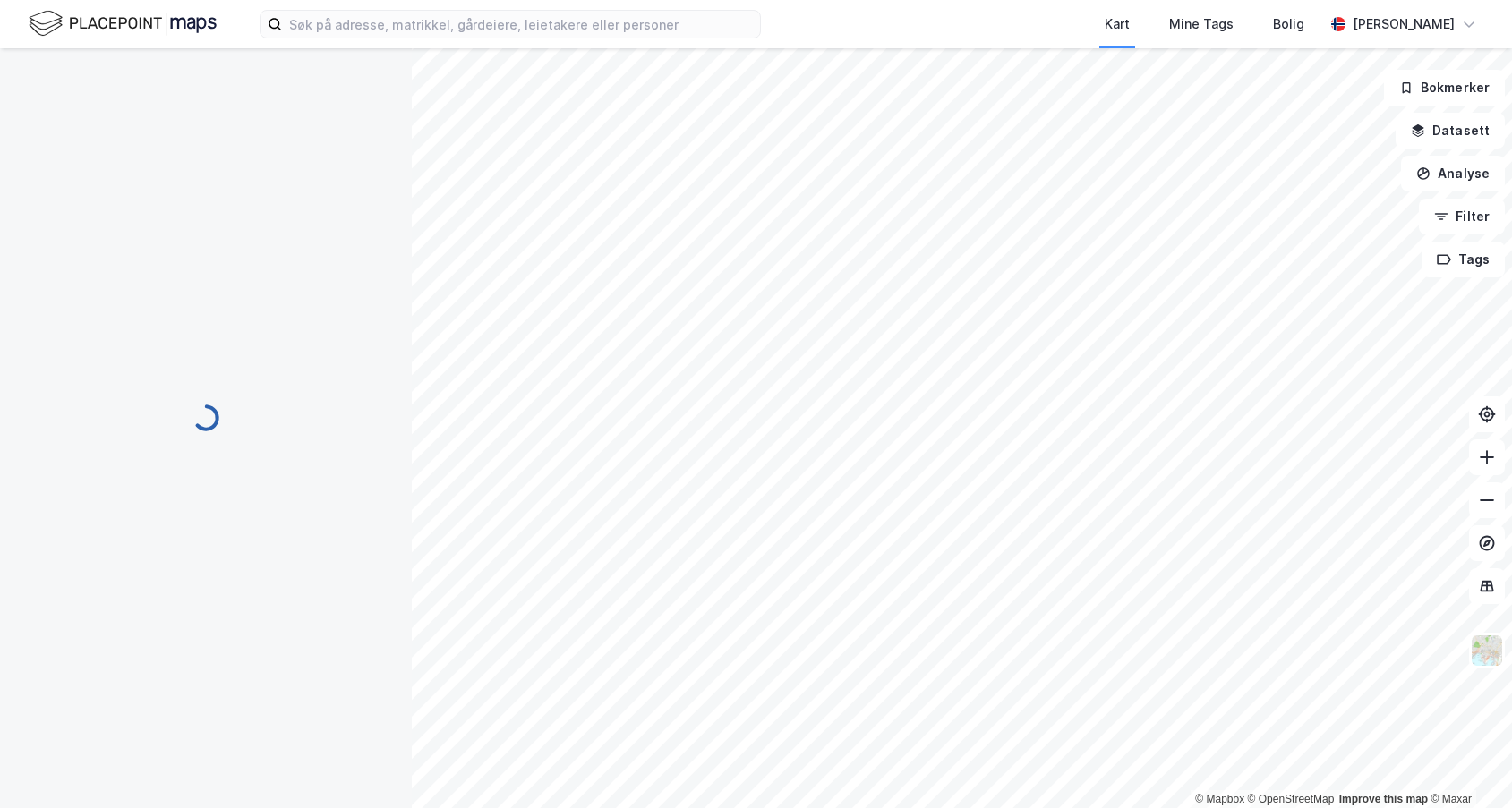
scroll to position [0, 0]
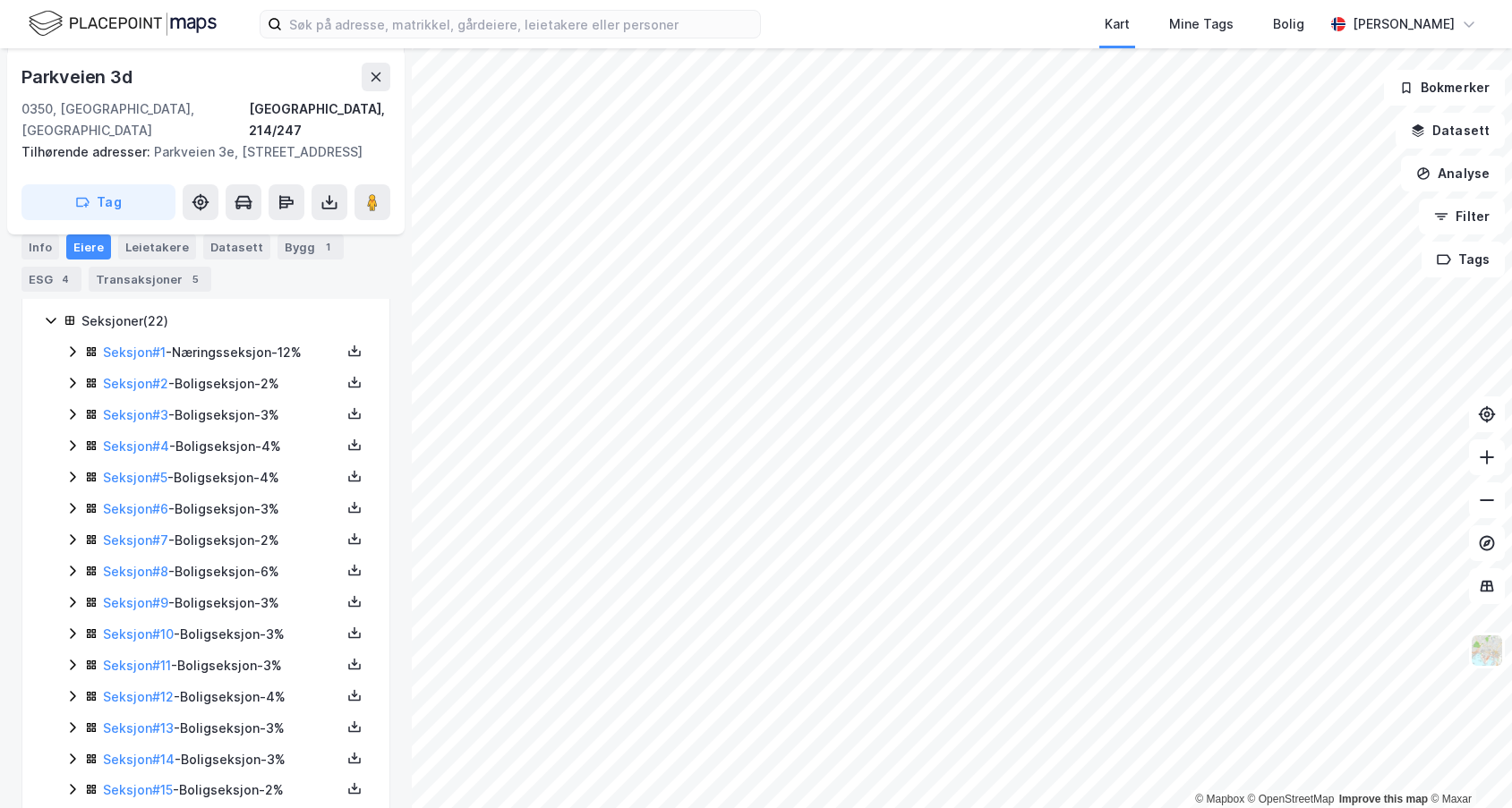
click at [70, 376] on icon at bounding box center [72, 383] width 14 height 14
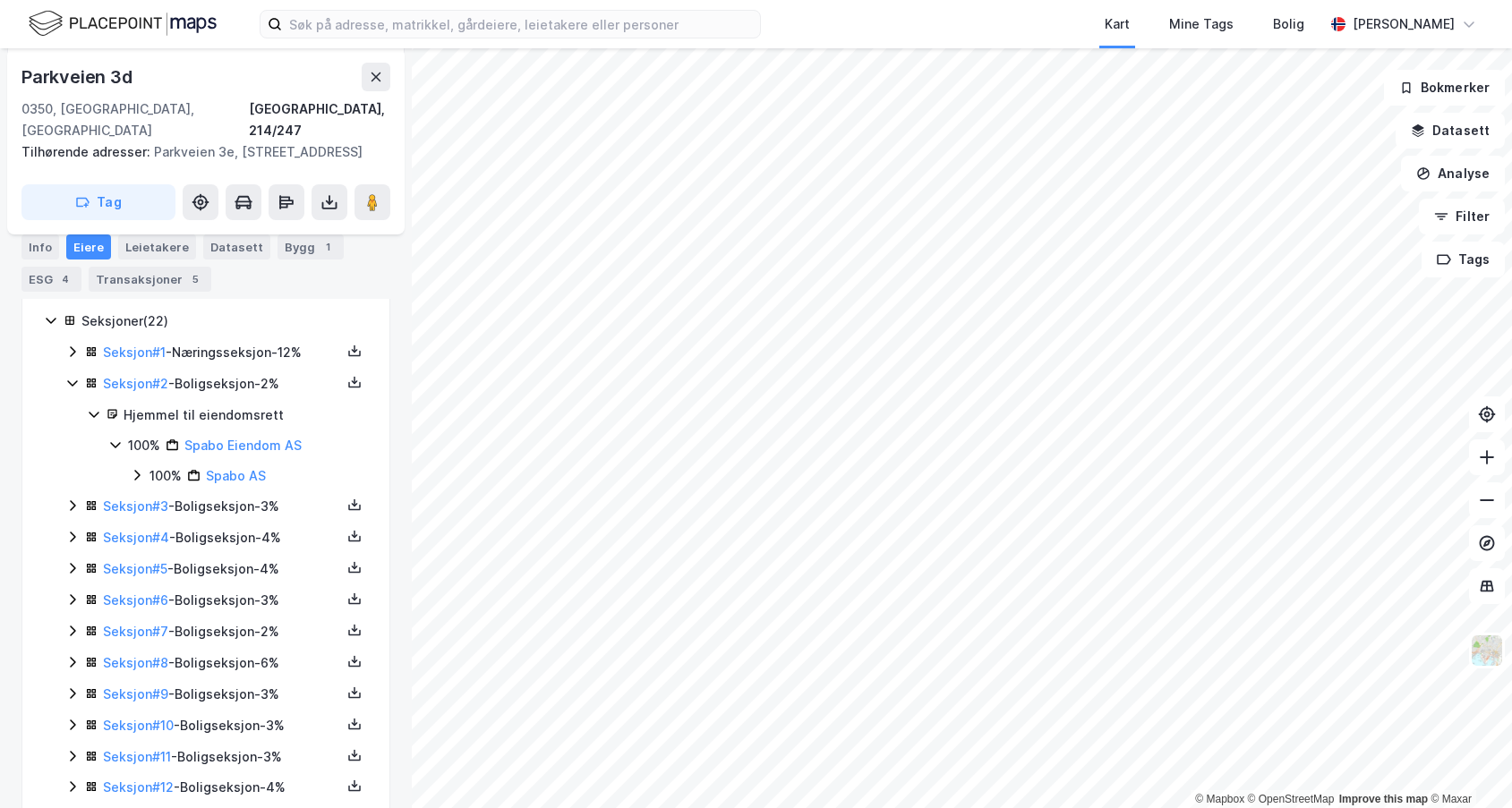
click at [67, 529] on icon at bounding box center [72, 536] width 14 height 14
click at [69, 683] on icon at bounding box center [72, 690] width 14 height 14
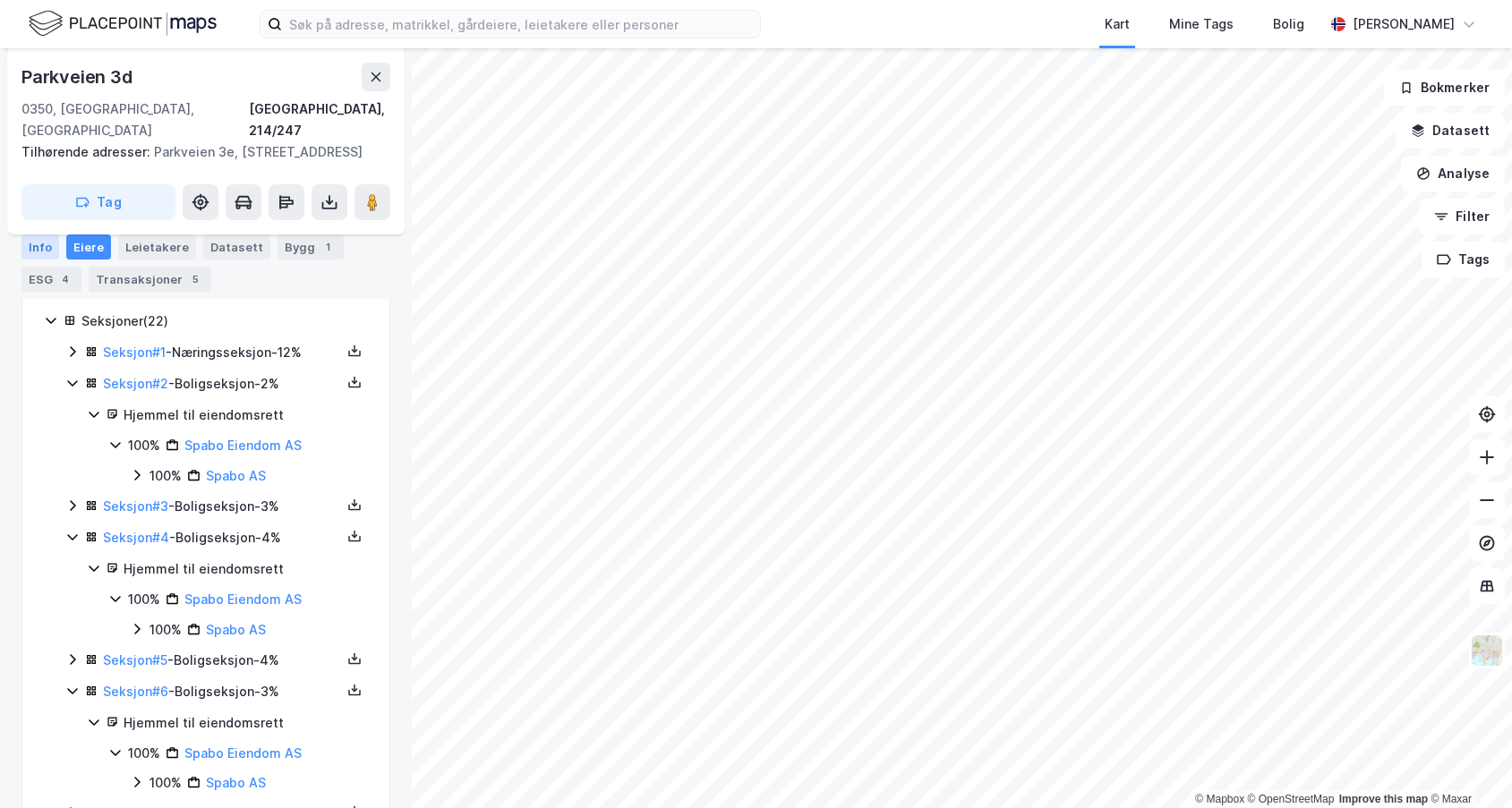
click at [46, 251] on div "Info" at bounding box center [41, 247] width 38 height 25
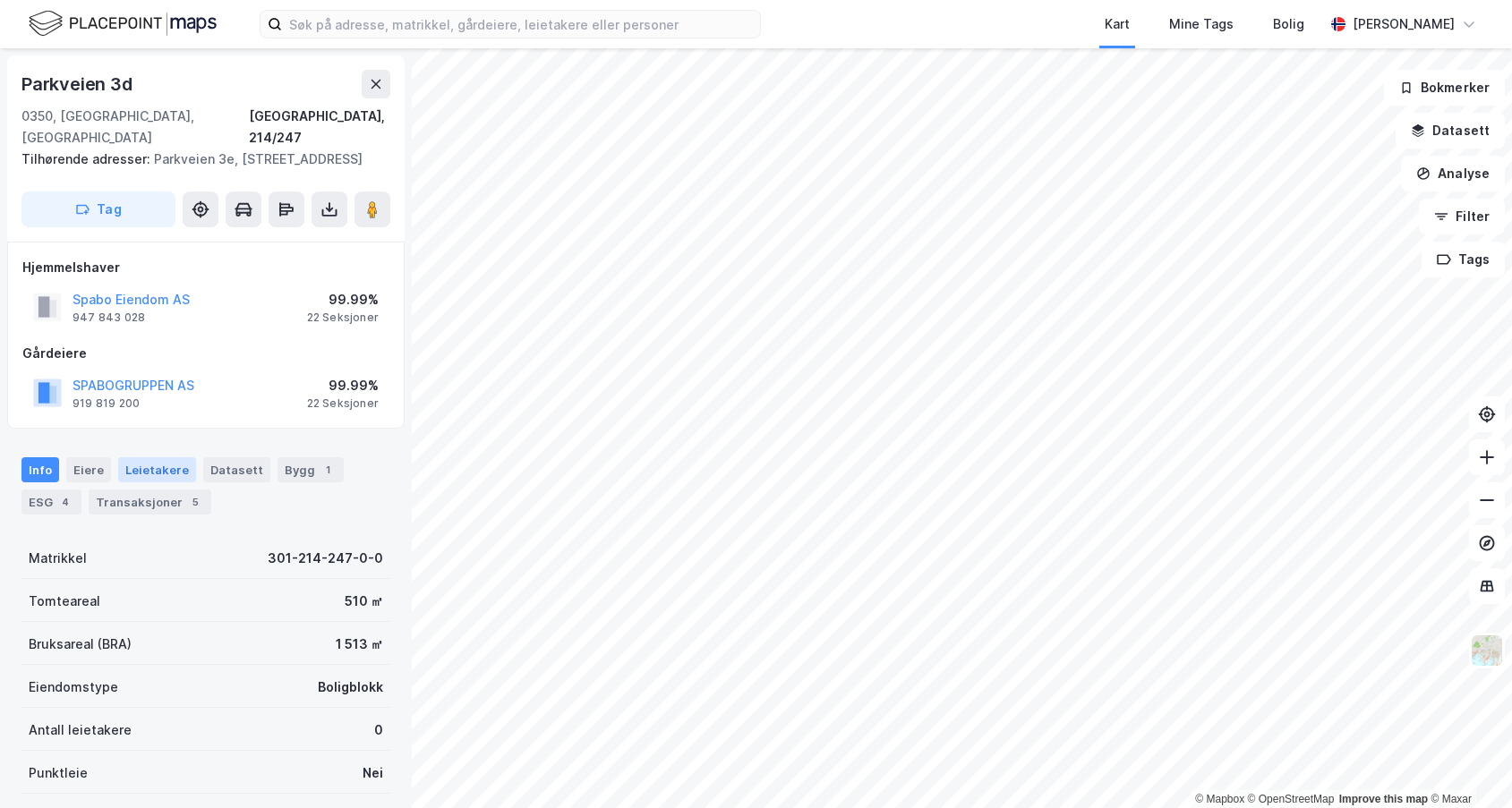
click at [136, 457] on div "Leietakere" at bounding box center [157, 470] width 78 height 25
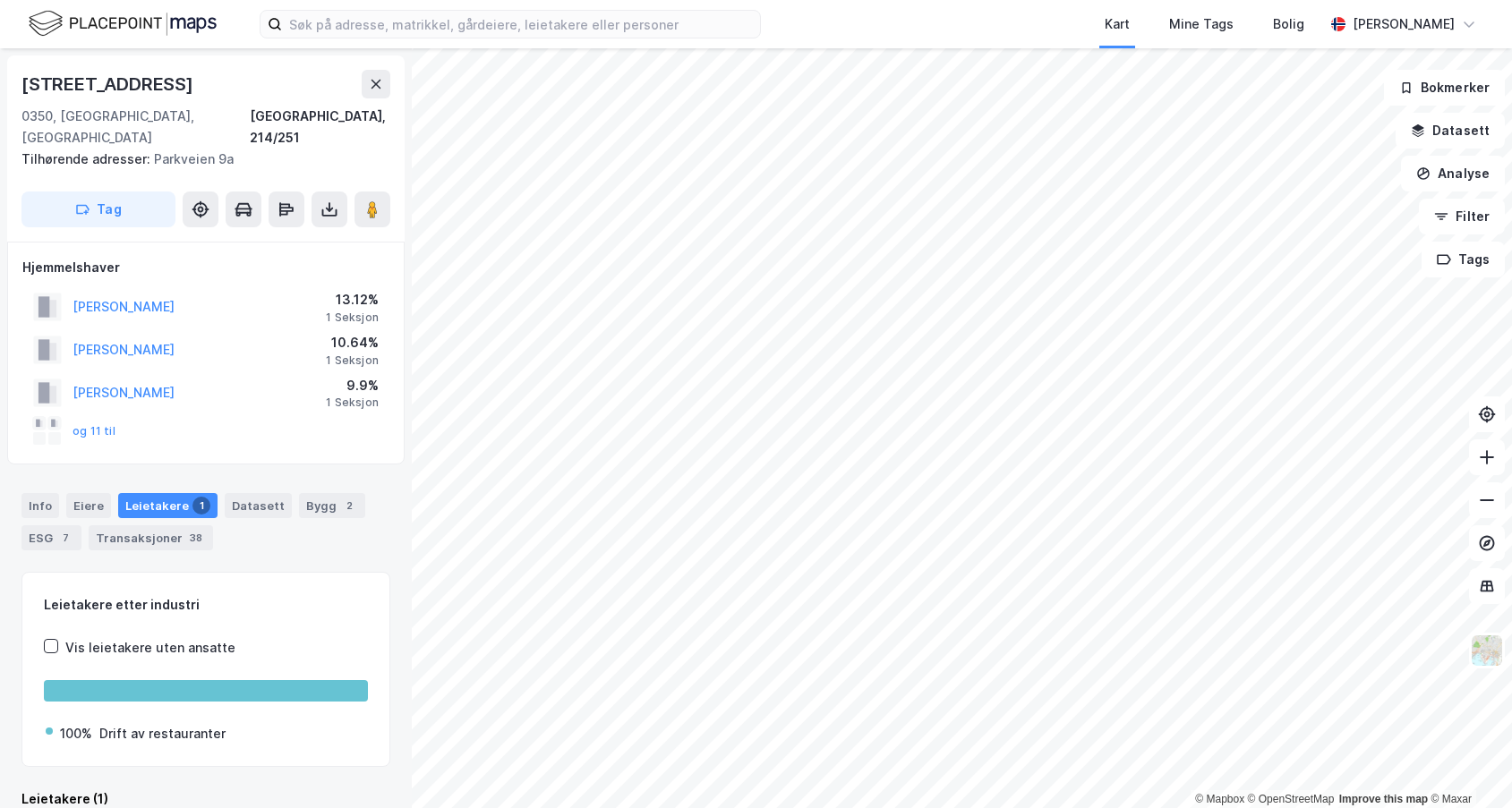
scroll to position [5, 0]
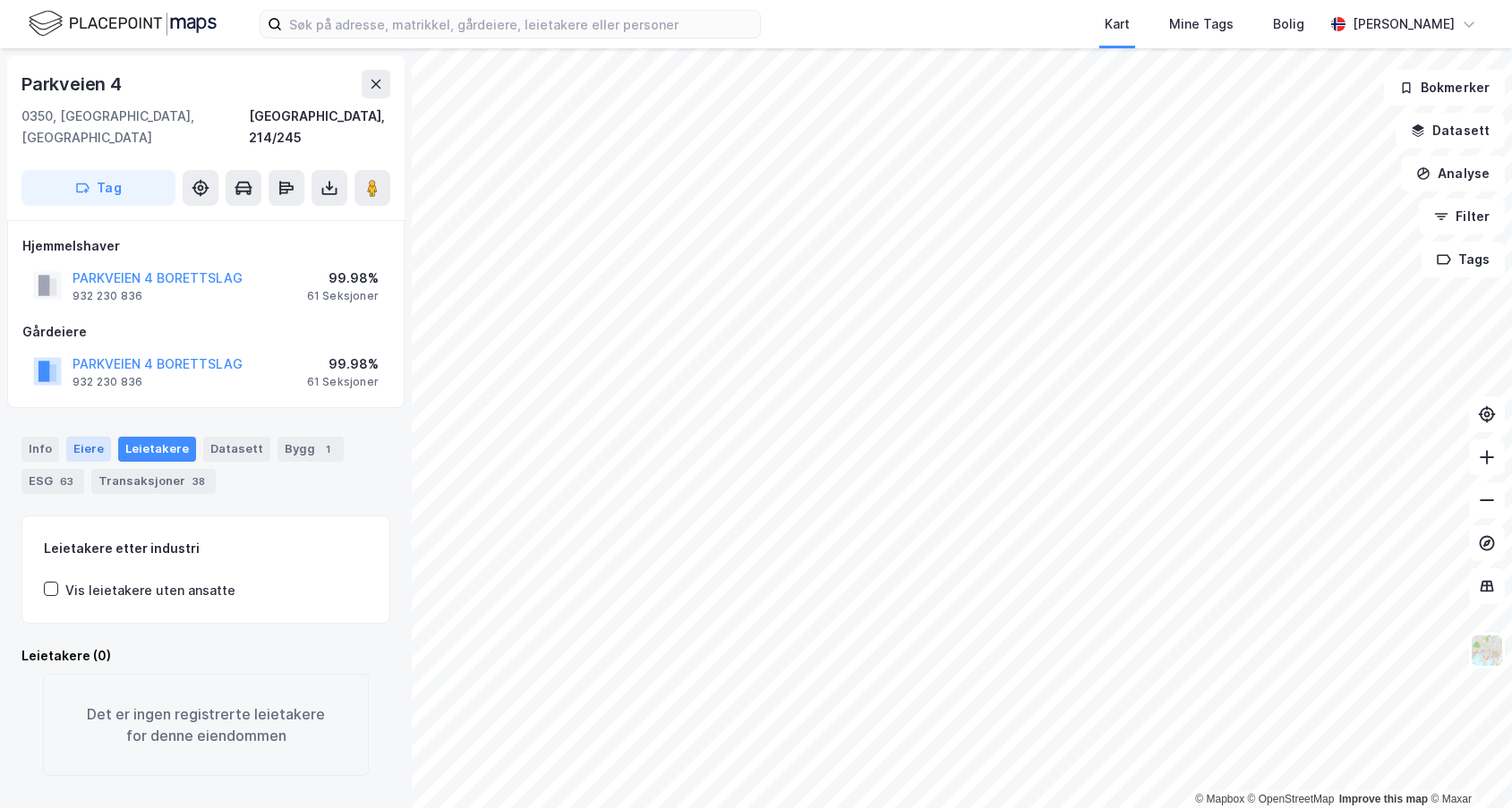
click at [87, 437] on div "Eiere" at bounding box center [88, 450] width 45 height 25
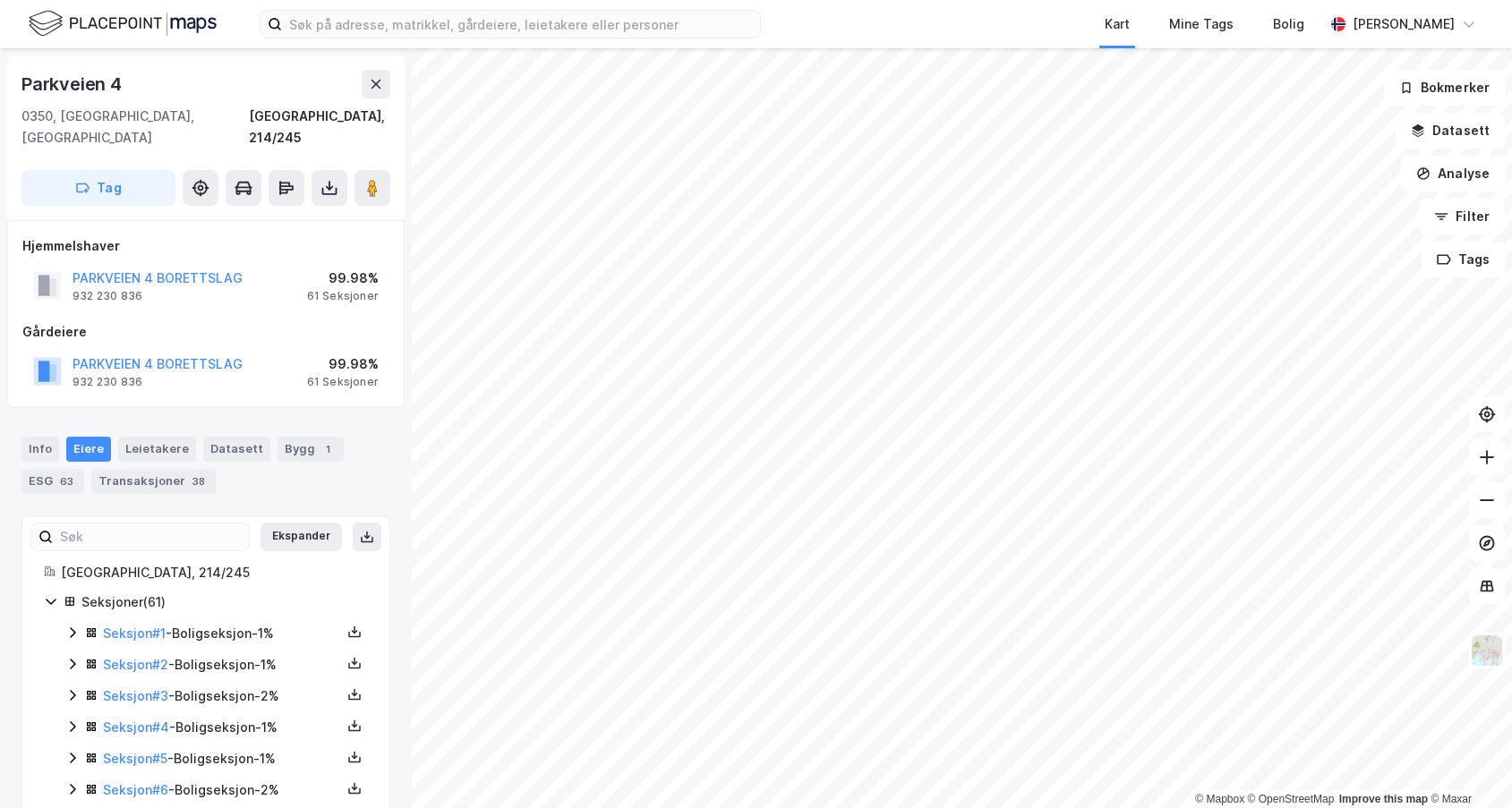
click at [68, 625] on icon at bounding box center [72, 632] width 14 height 14
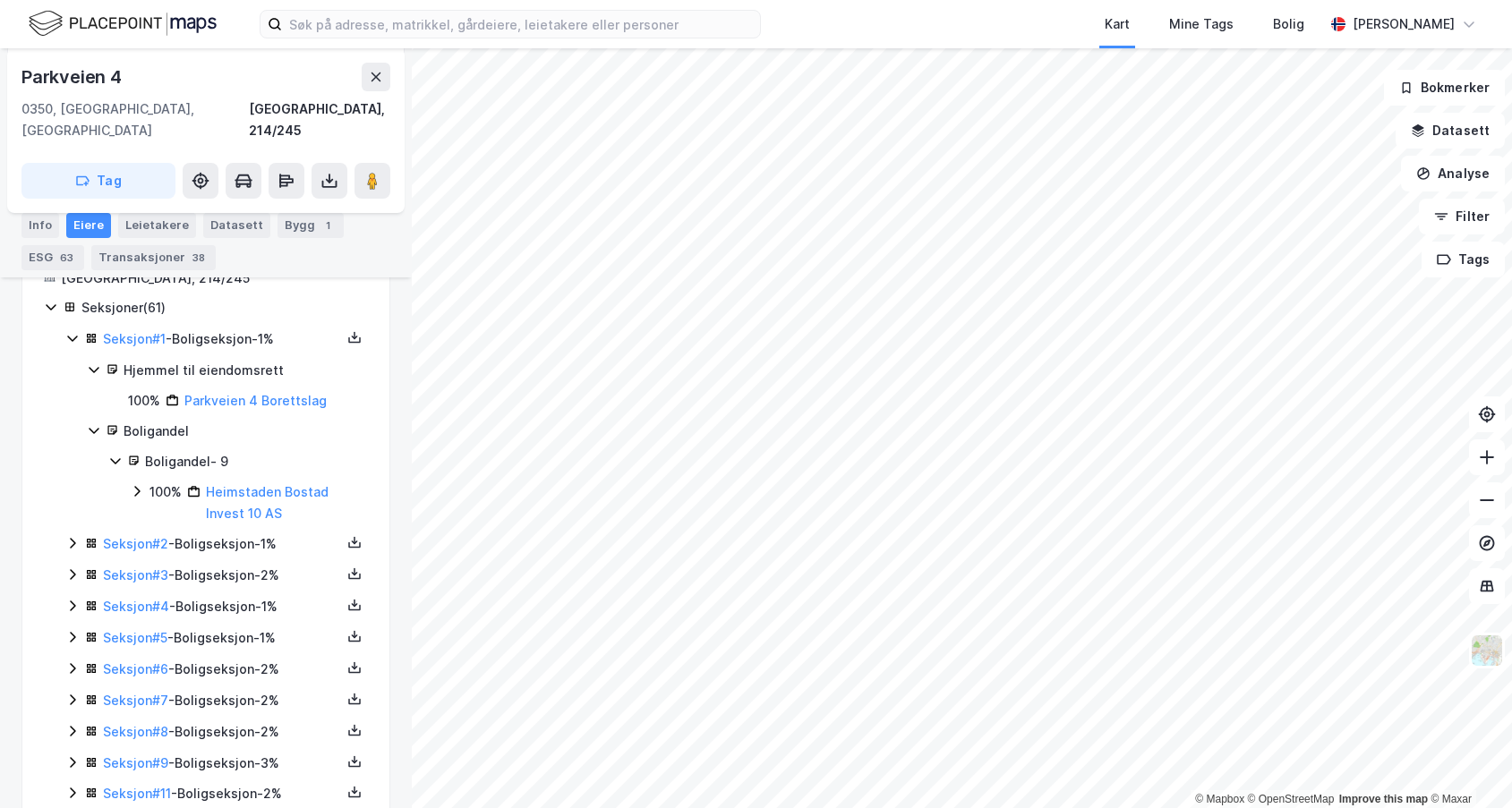
scroll to position [358, 0]
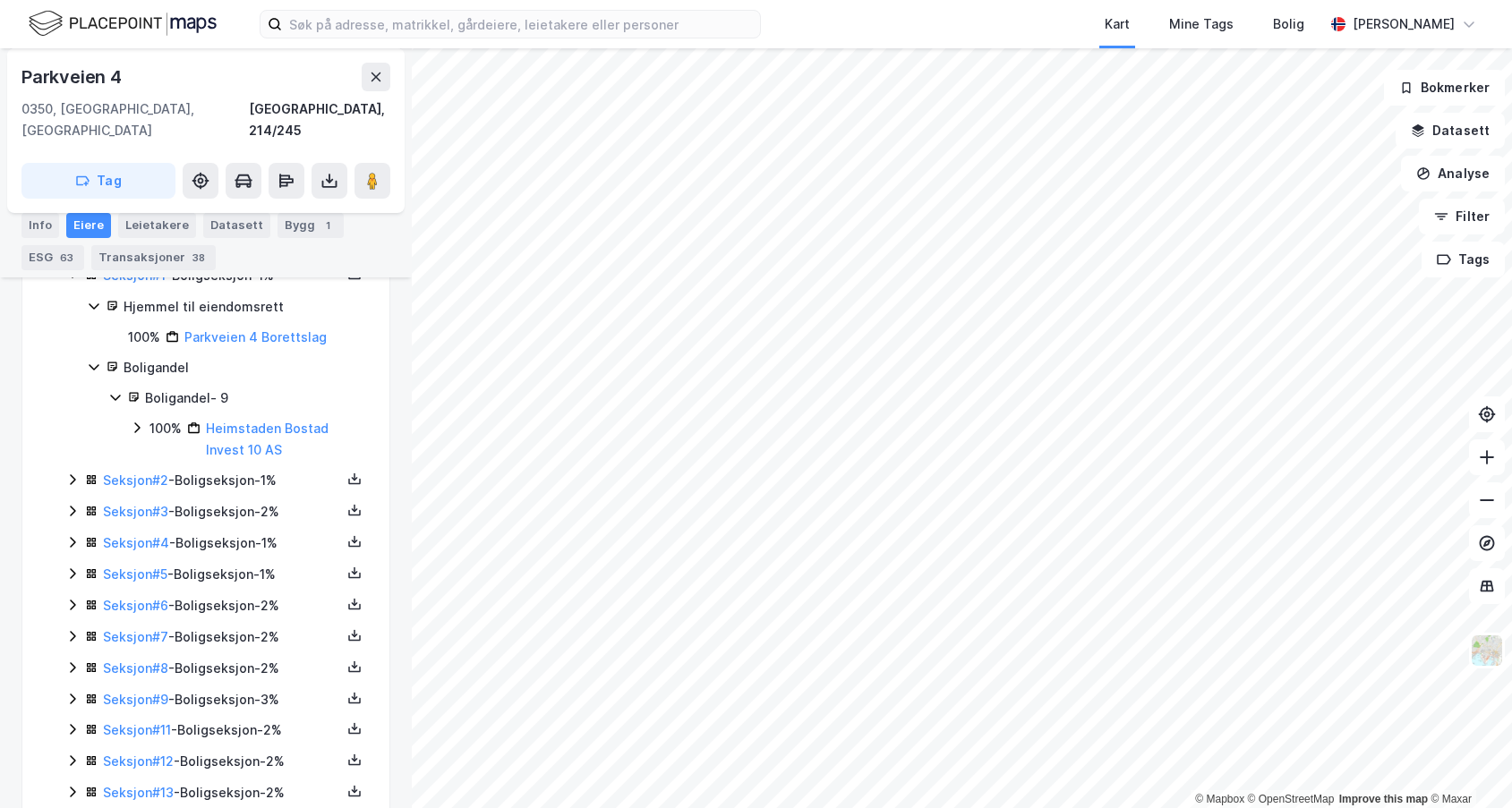
click at [71, 595] on div "Seksjon # 6 - Boligseksjon - 2%" at bounding box center [217, 606] width 302 height 23
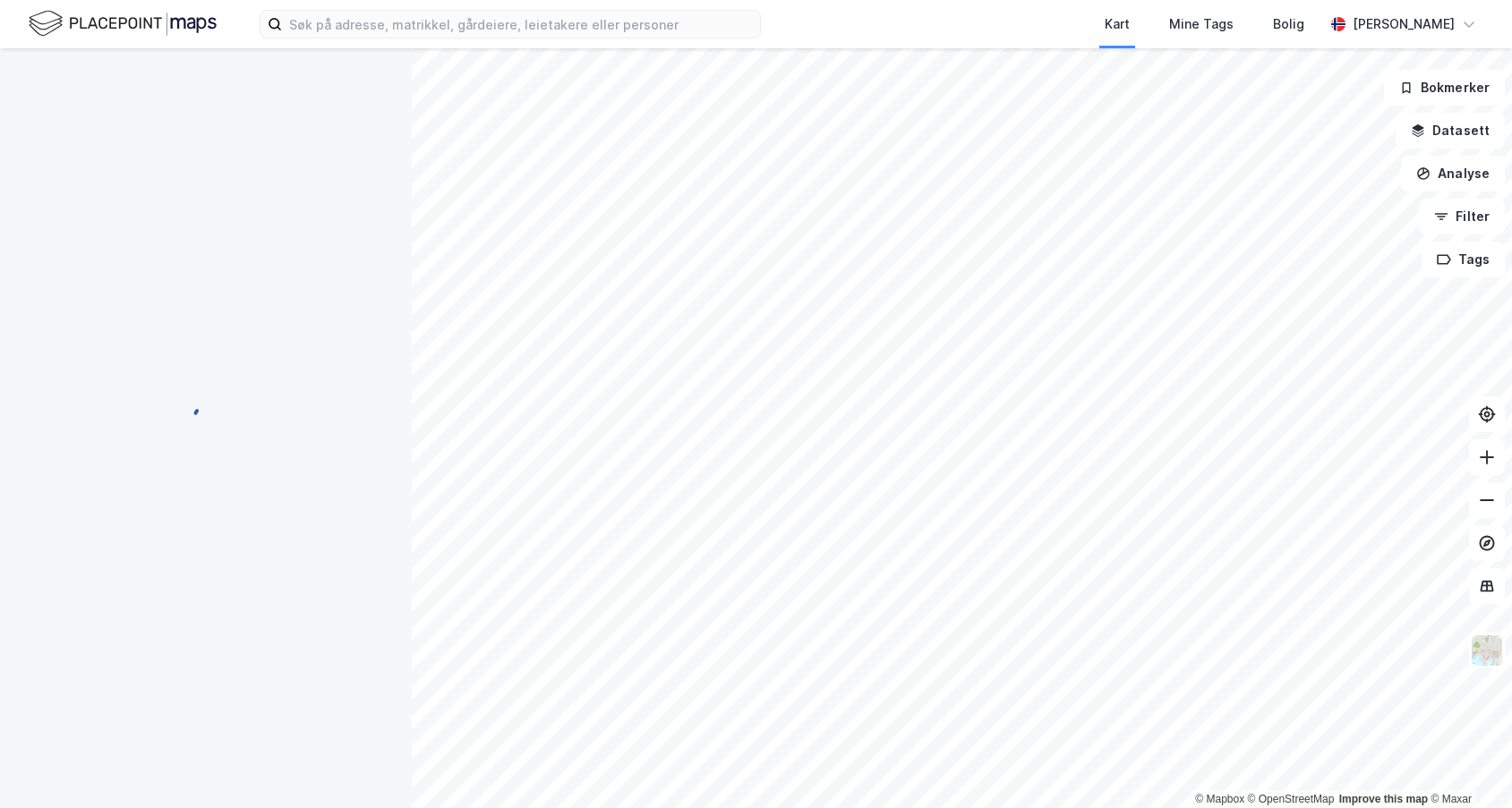
scroll to position [8, 0]
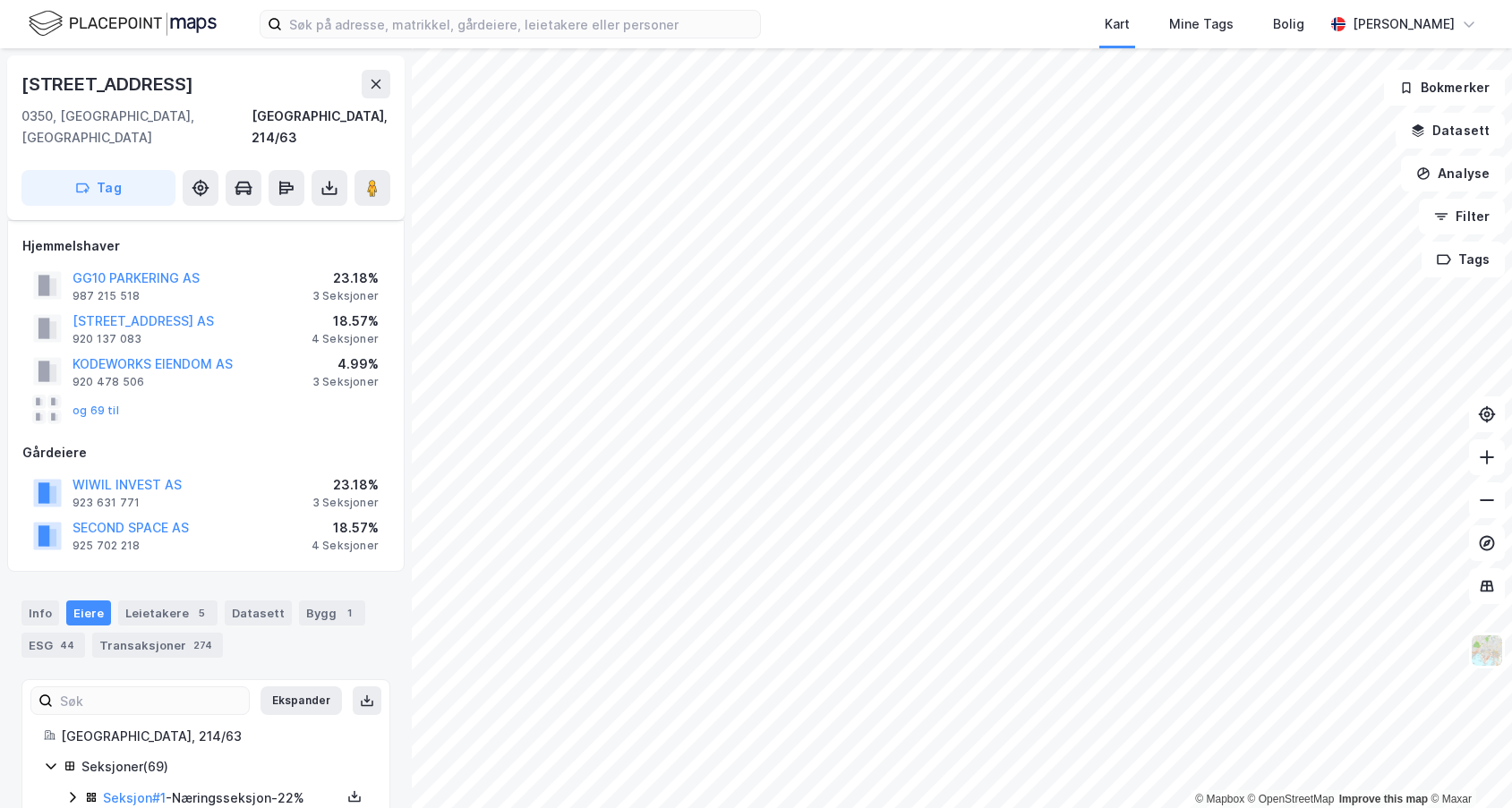
scroll to position [8, 0]
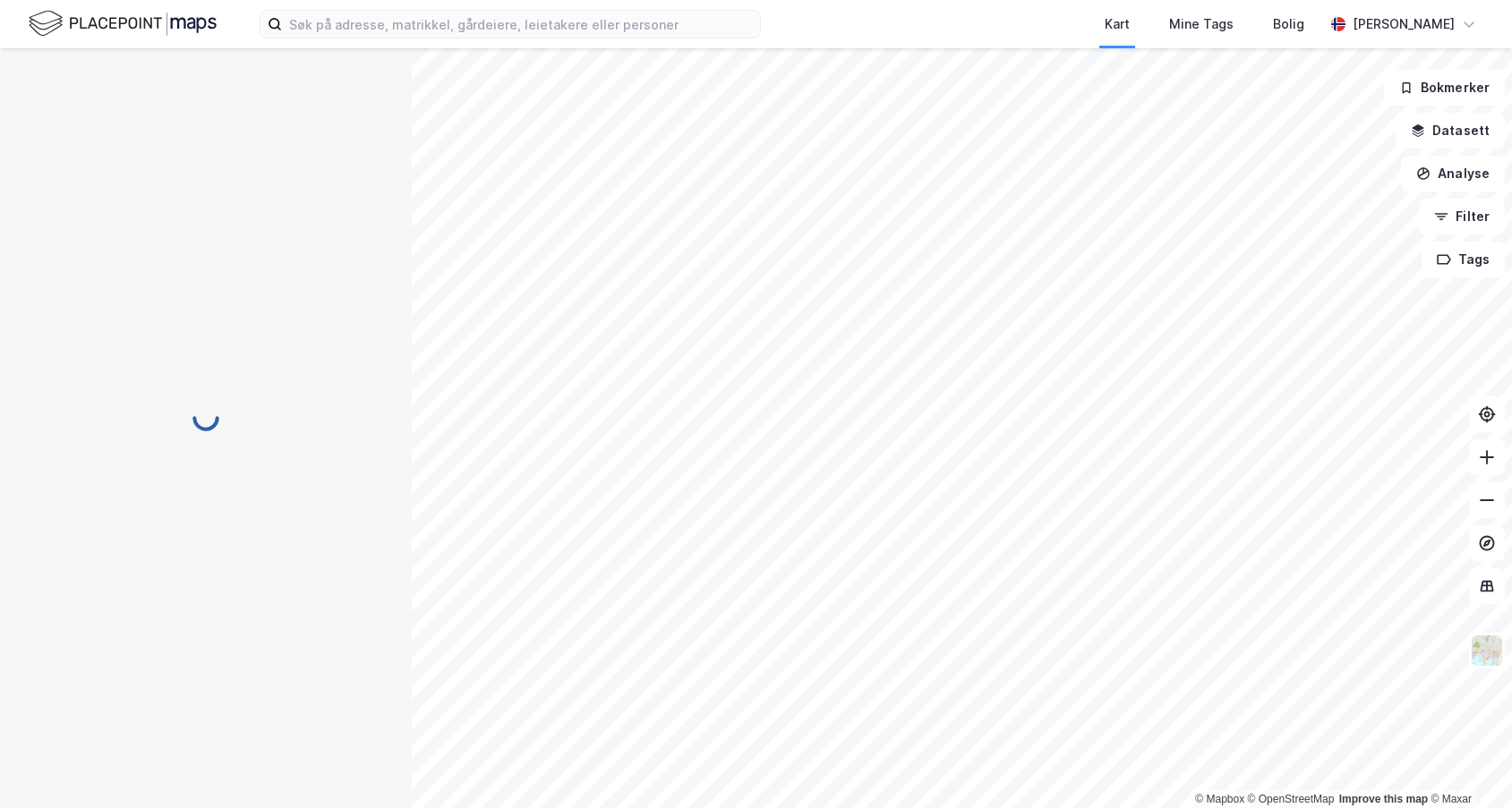
scroll to position [8, 0]
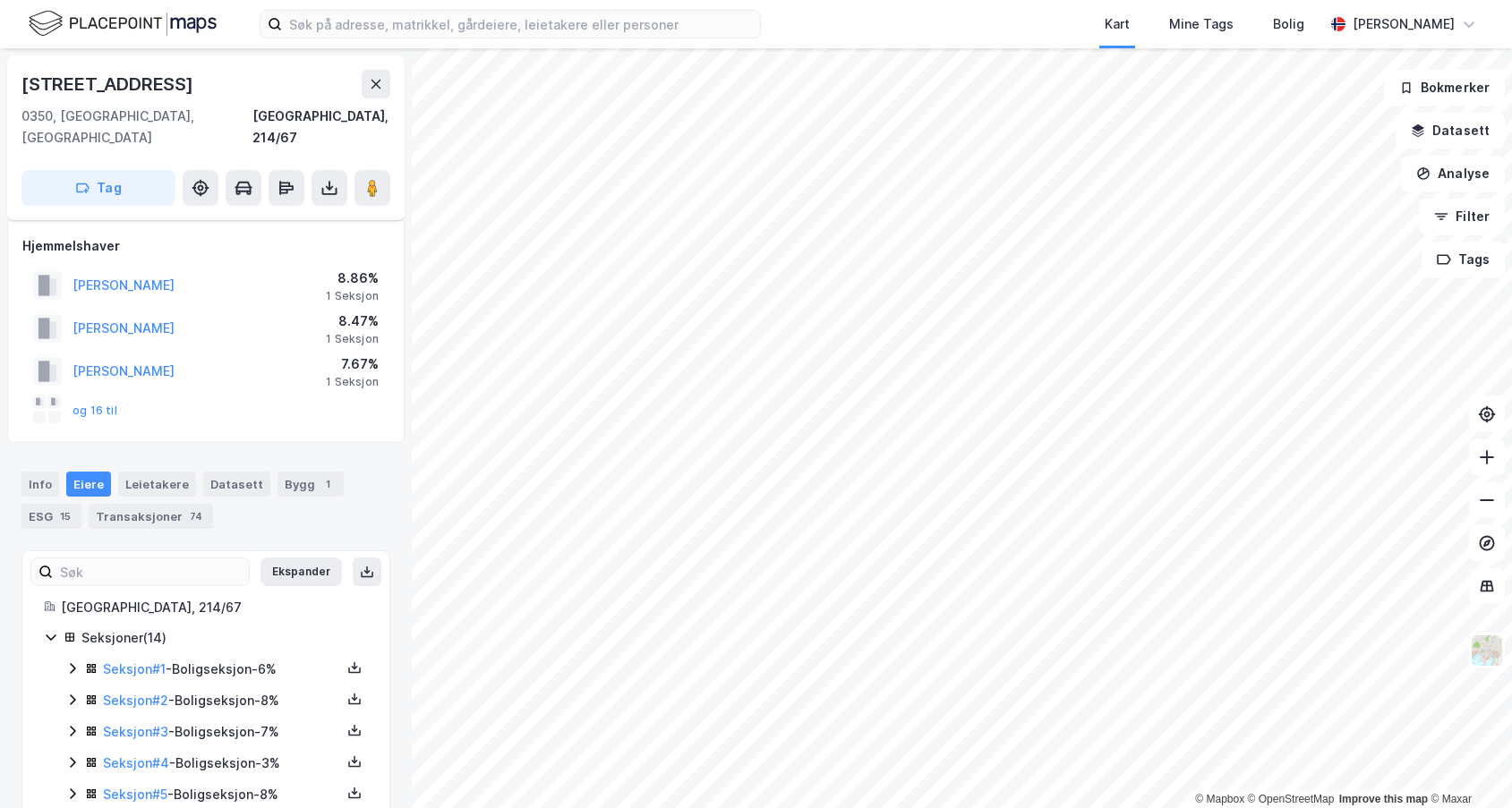
scroll to position [8, 0]
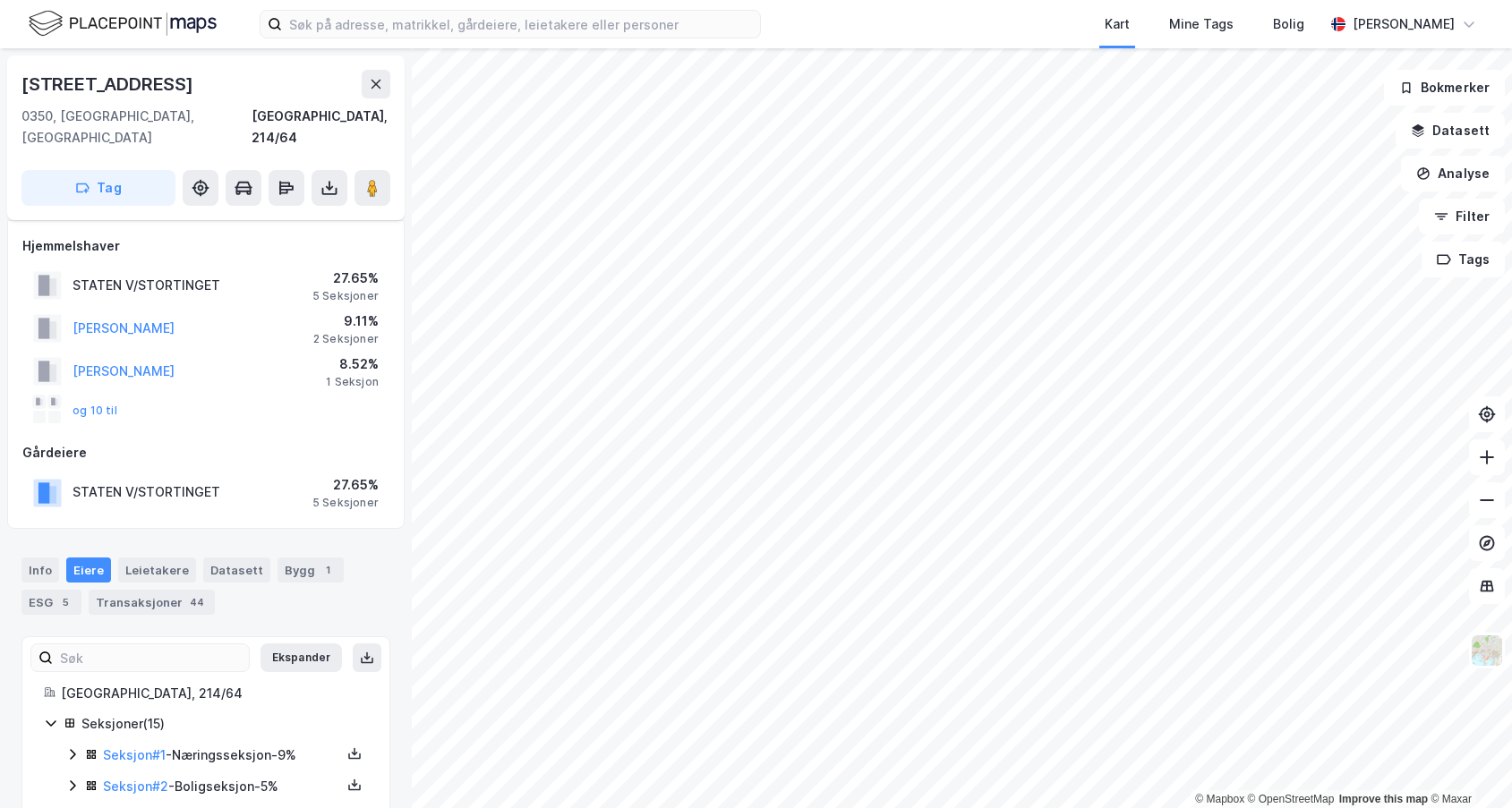
scroll to position [8, 0]
